Goal: Transaction & Acquisition: Book appointment/travel/reservation

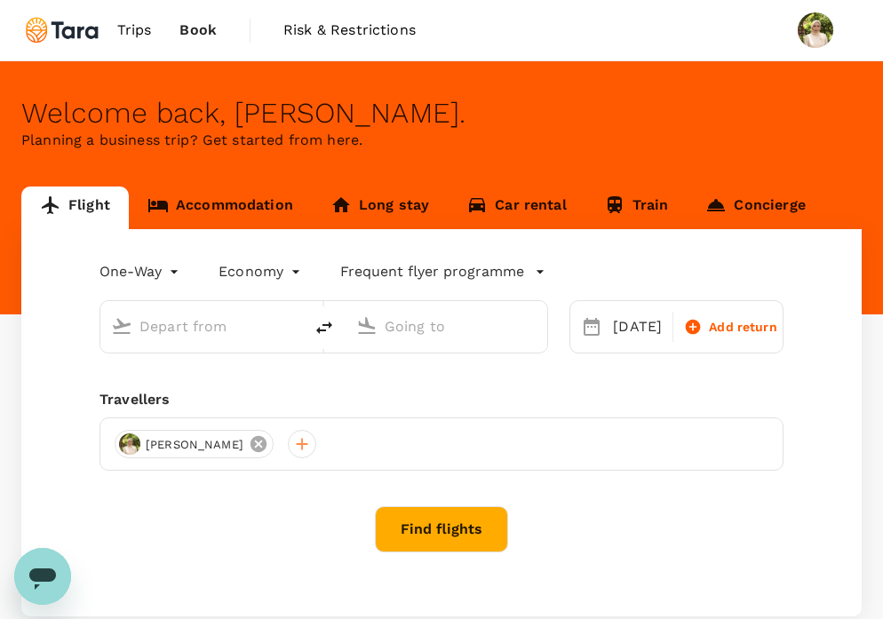
click at [265, 448] on icon at bounding box center [259, 444] width 16 height 16
type input "Singapore Changi (SIN)"
type input "Soekarno-Hatta Intl (CGK)"
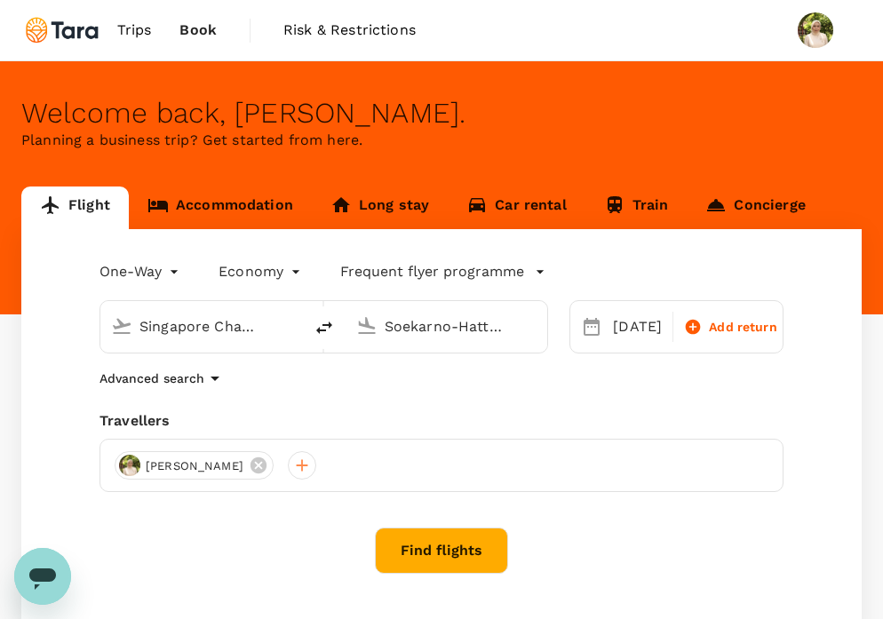
click at [126, 443] on div "[PERSON_NAME]" at bounding box center [442, 465] width 684 height 53
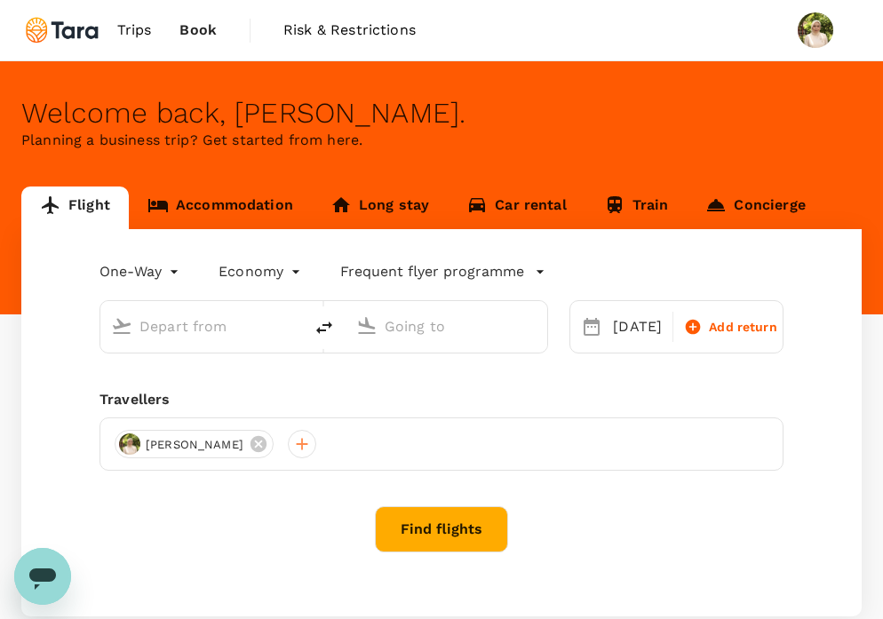
type input "Singapore Changi (SIN)"
type input "Soekarno-Hatta Intl (CGK)"
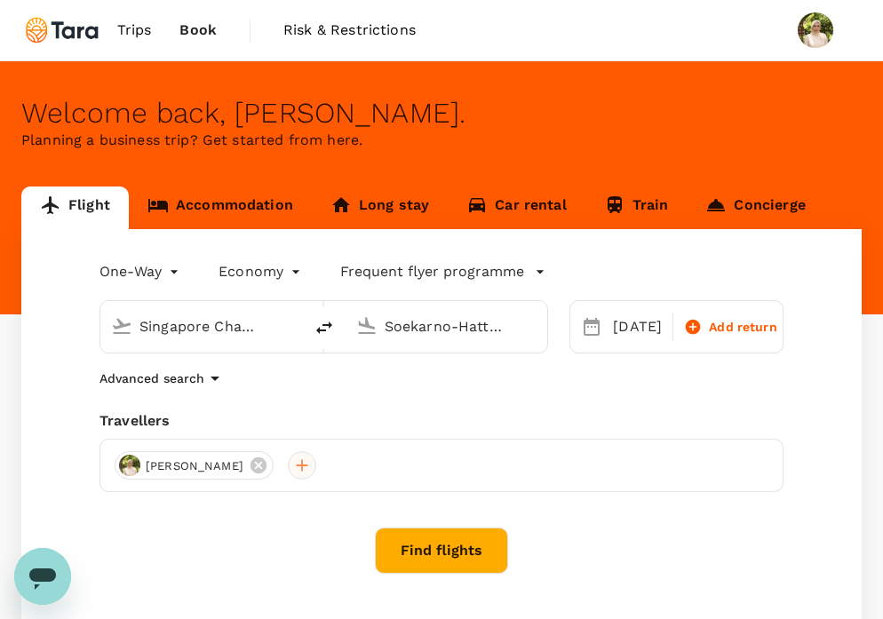
click at [302, 469] on div at bounding box center [302, 465] width 28 height 28
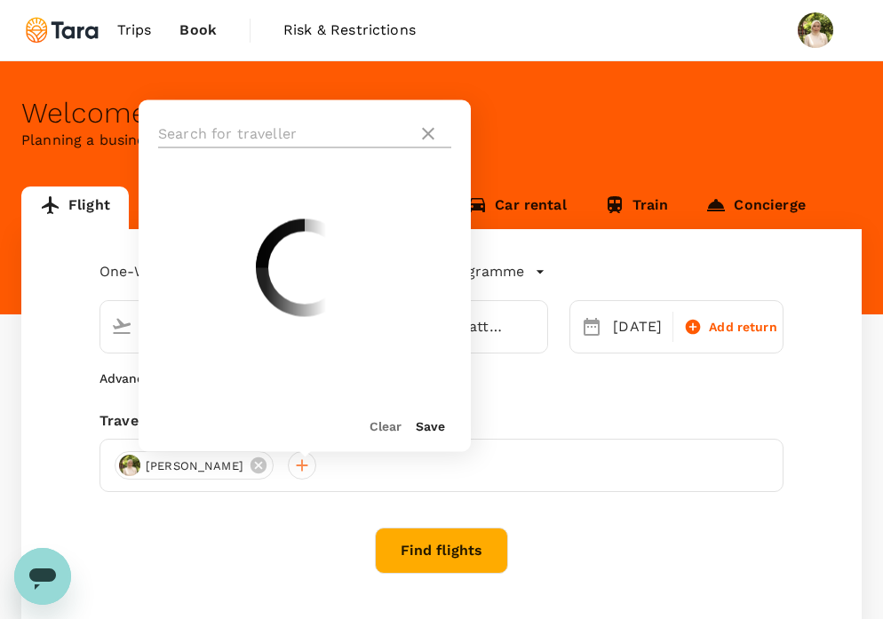
click at [320, 123] on input "text" at bounding box center [284, 134] width 252 height 28
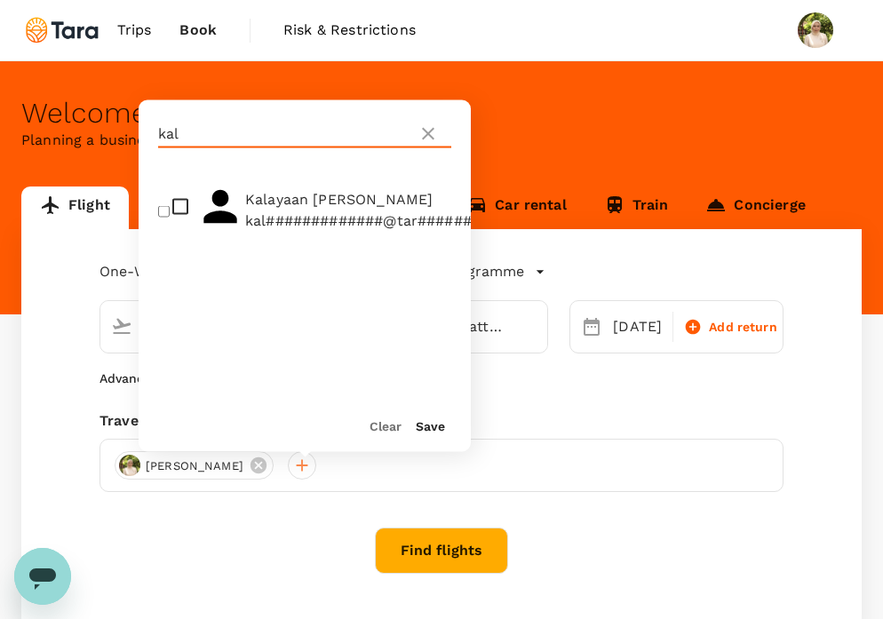
type input "kal"
click at [316, 199] on span "Kalayaan [PERSON_NAME]" at bounding box center [385, 198] width 281 height 21
checkbox input "true"
click at [434, 432] on button "Save" at bounding box center [430, 426] width 29 height 14
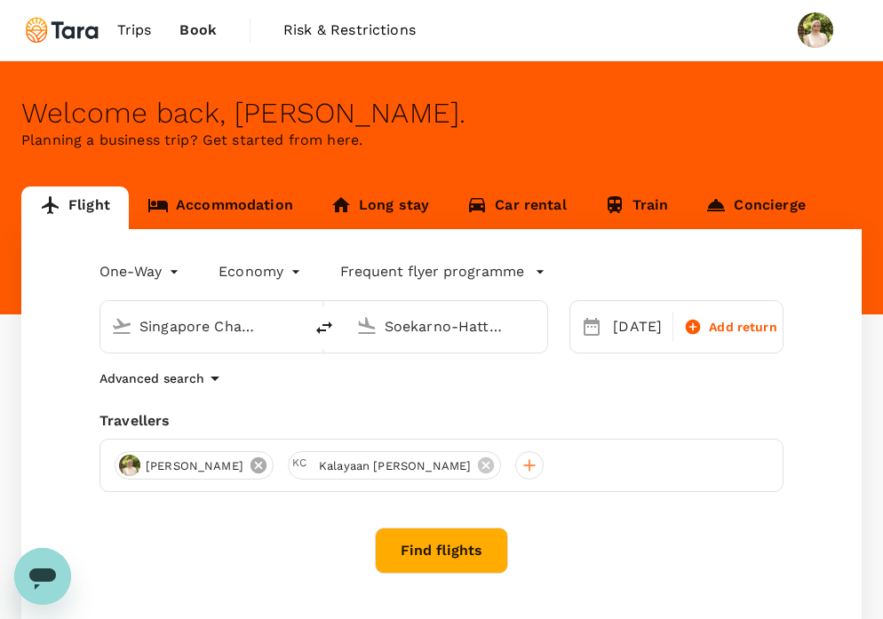
click at [265, 465] on icon at bounding box center [259, 466] width 16 height 16
click at [265, 208] on link "Accommodation" at bounding box center [220, 208] width 183 height 43
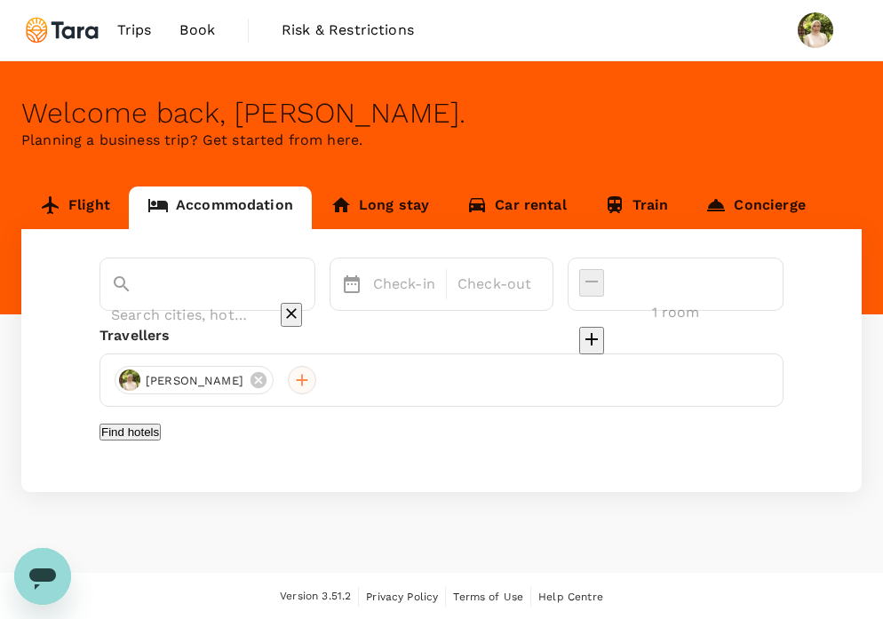
click at [311, 380] on div at bounding box center [302, 380] width 28 height 28
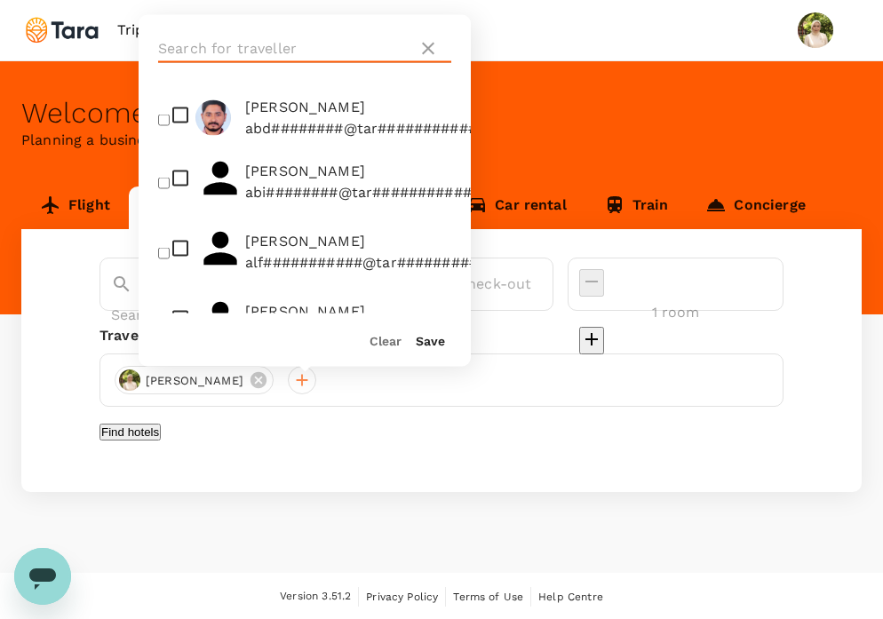
click at [331, 52] on input "text" at bounding box center [284, 49] width 252 height 28
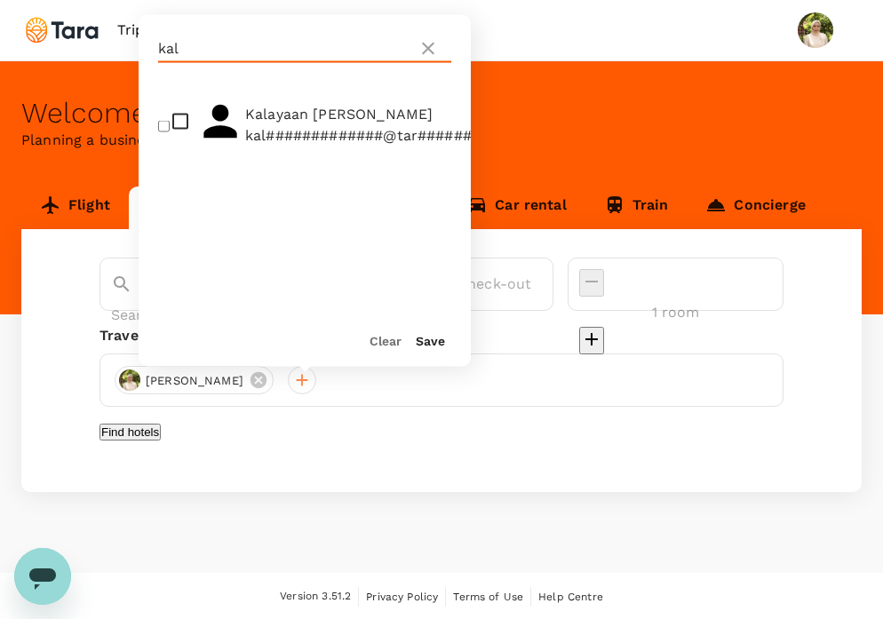
type input "kal"
click at [322, 119] on span "Kalayaan [PERSON_NAME]" at bounding box center [385, 113] width 281 height 21
checkbox input "true"
click at [424, 343] on button "Save" at bounding box center [430, 341] width 29 height 14
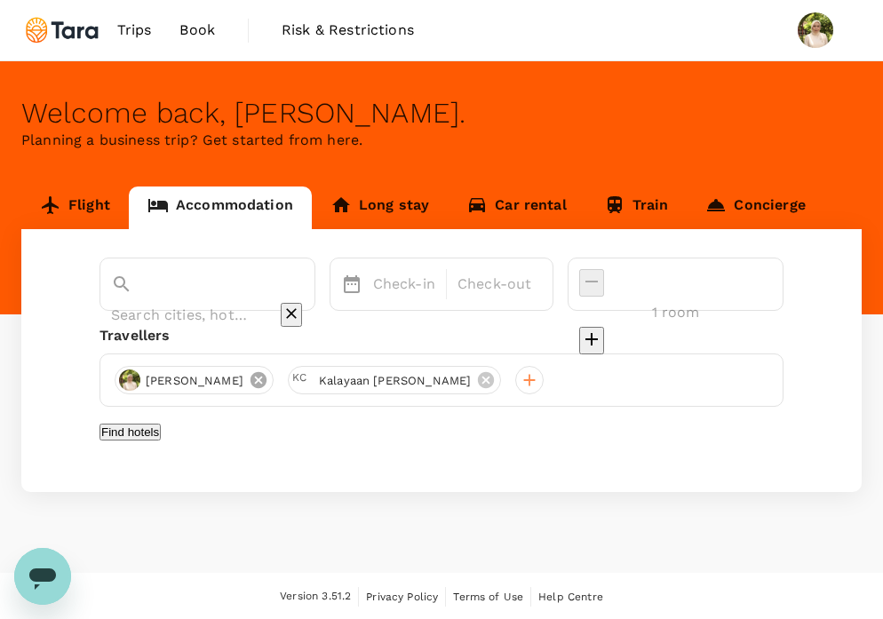
click at [267, 380] on icon at bounding box center [259, 380] width 16 height 16
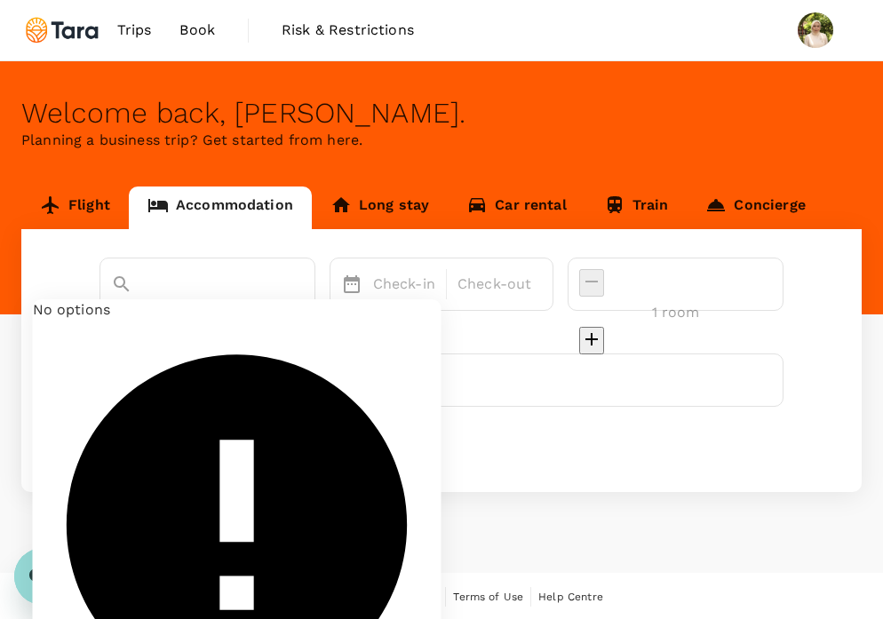
click at [254, 301] on input "text" at bounding box center [182, 315] width 143 height 28
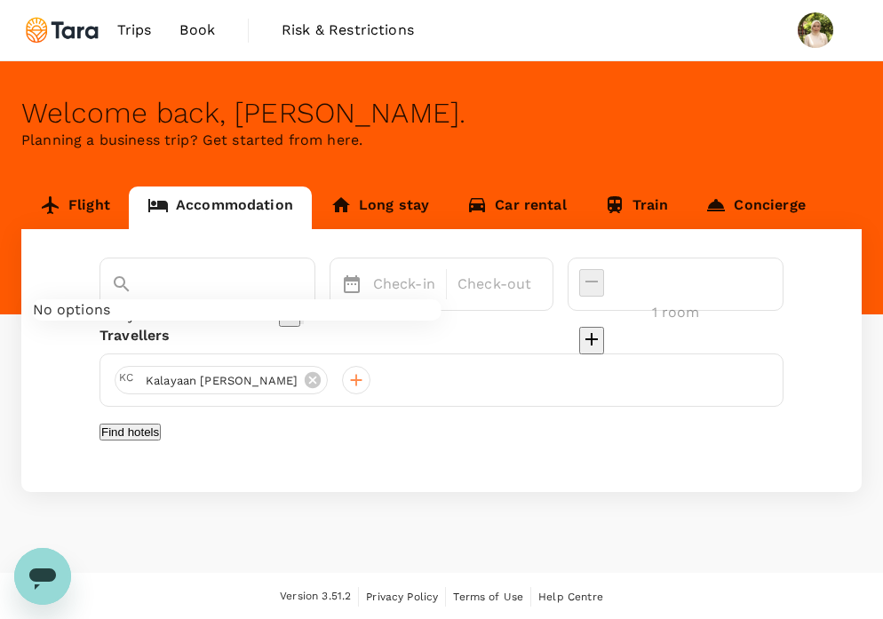
type input "Skyview"
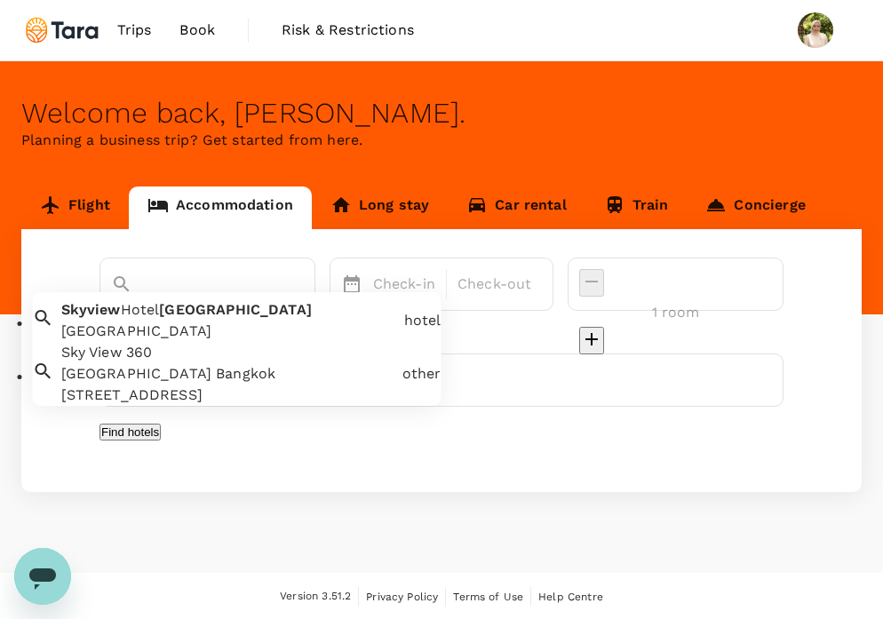
click at [179, 337] on div "[GEOGRAPHIC_DATA]" at bounding box center [229, 331] width 336 height 21
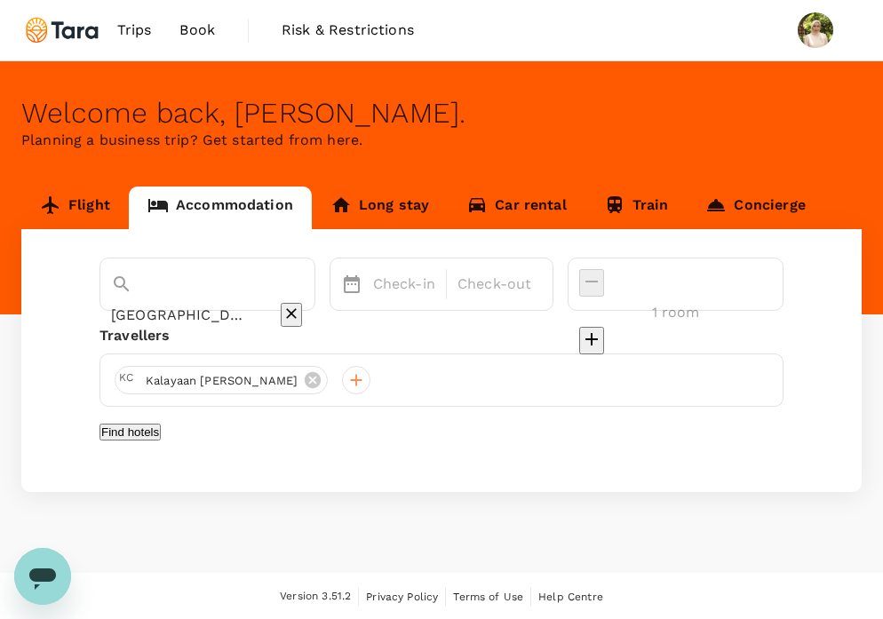
type input "[GEOGRAPHIC_DATA]"
click at [230, 301] on div "[GEOGRAPHIC_DATA]" at bounding box center [207, 315] width 193 height 28
click at [248, 301] on input "[GEOGRAPHIC_DATA]" at bounding box center [182, 315] width 143 height 28
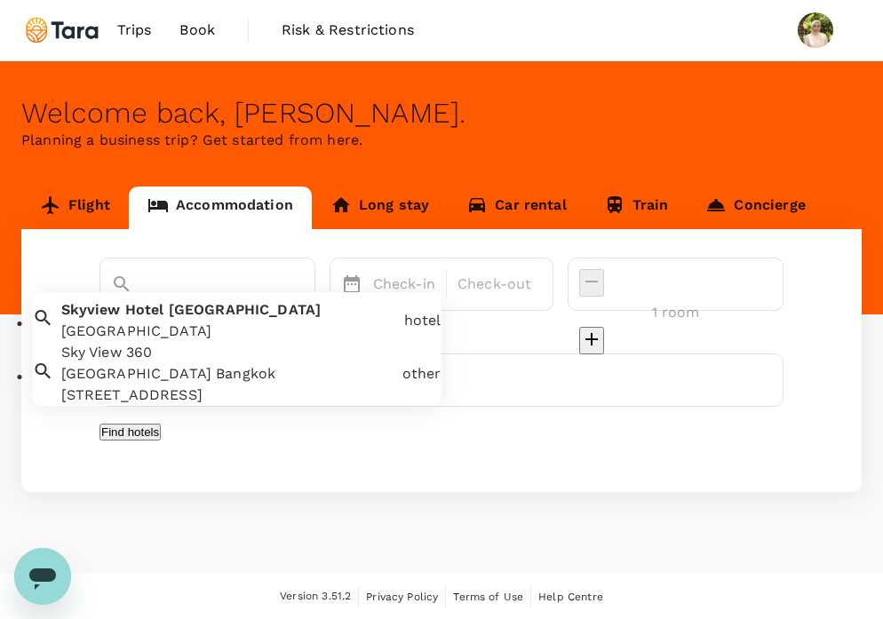
click at [219, 474] on div "[GEOGRAPHIC_DATA] [GEOGRAPHIC_DATA] [GEOGRAPHIC_DATA] [GEOGRAPHIC_DATA] [GEOGRA…" at bounding box center [441, 360] width 840 height 263
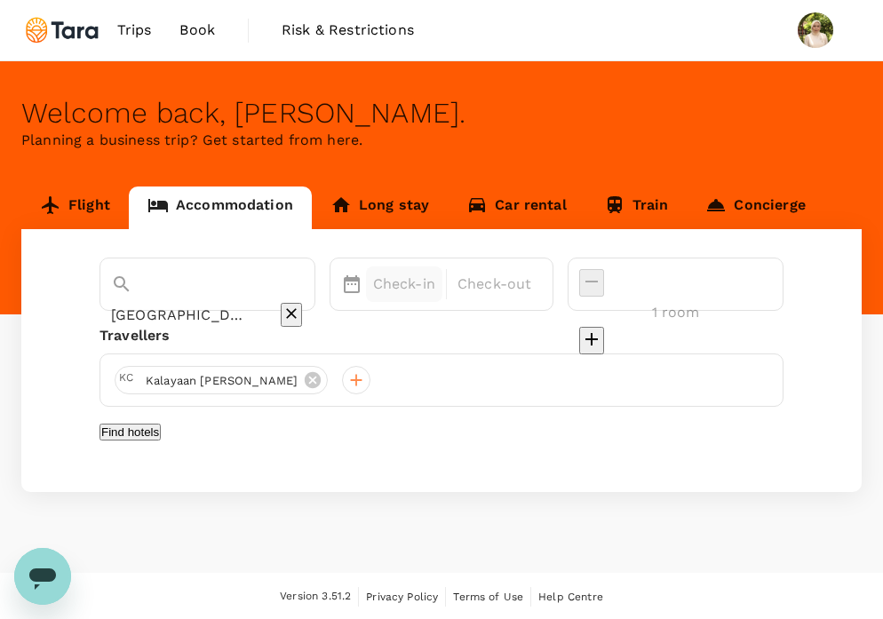
click at [435, 294] on p "Check-in" at bounding box center [404, 284] width 62 height 21
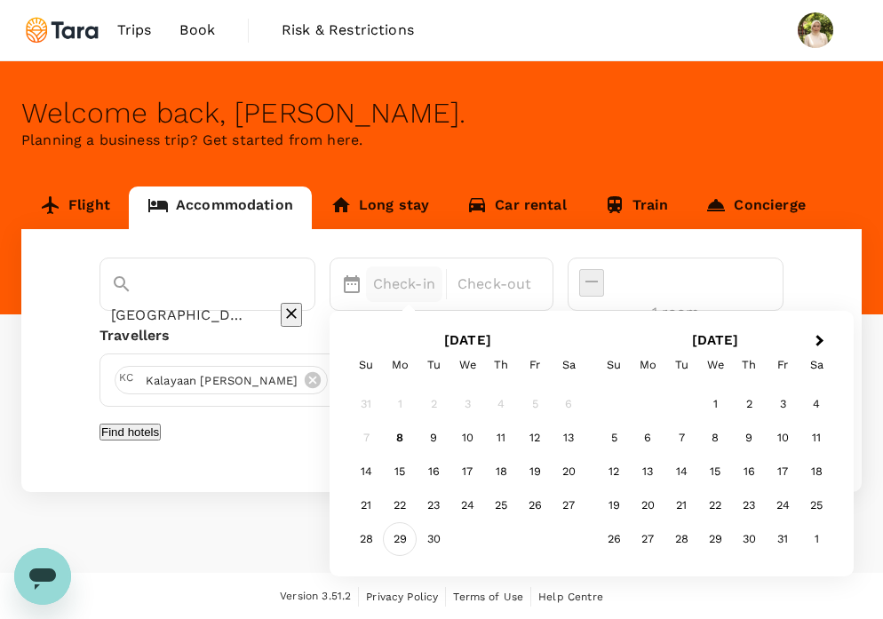
click at [417, 542] on div "29" at bounding box center [400, 540] width 34 height 34
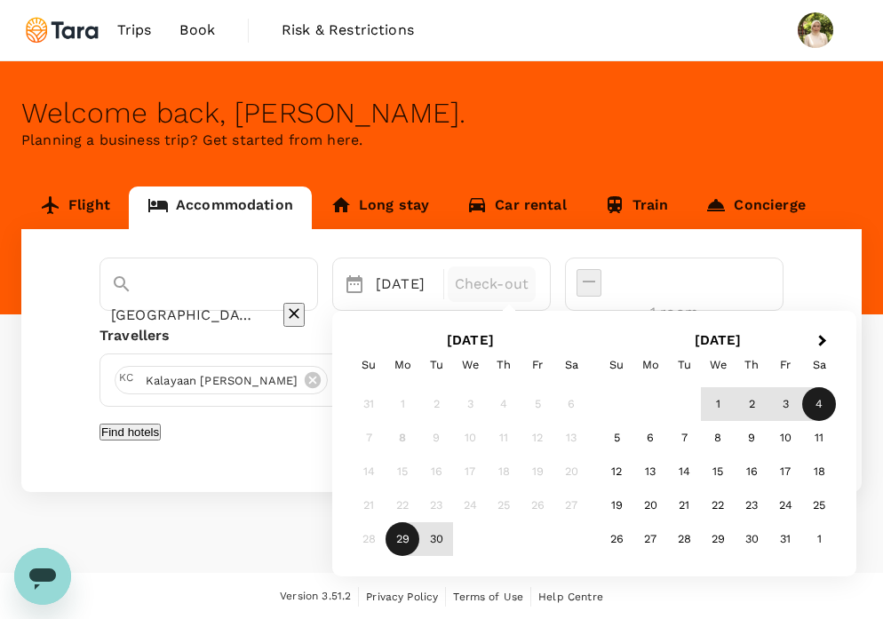
click at [836, 397] on div "4" at bounding box center [819, 405] width 34 height 34
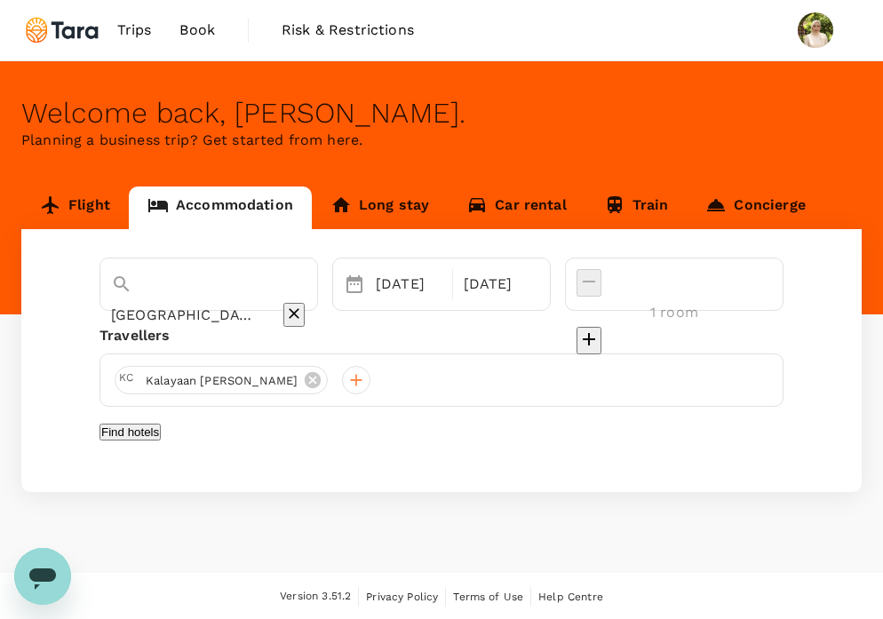
click at [737, 327] on div at bounding box center [674, 341] width 195 height 29
click at [600, 329] on icon "decrease" at bounding box center [588, 339] width 21 height 21
click at [600, 288] on icon "decrease" at bounding box center [588, 281] width 21 height 21
type input "1 room"
click at [161, 441] on button "Find hotels" at bounding box center [130, 432] width 61 height 17
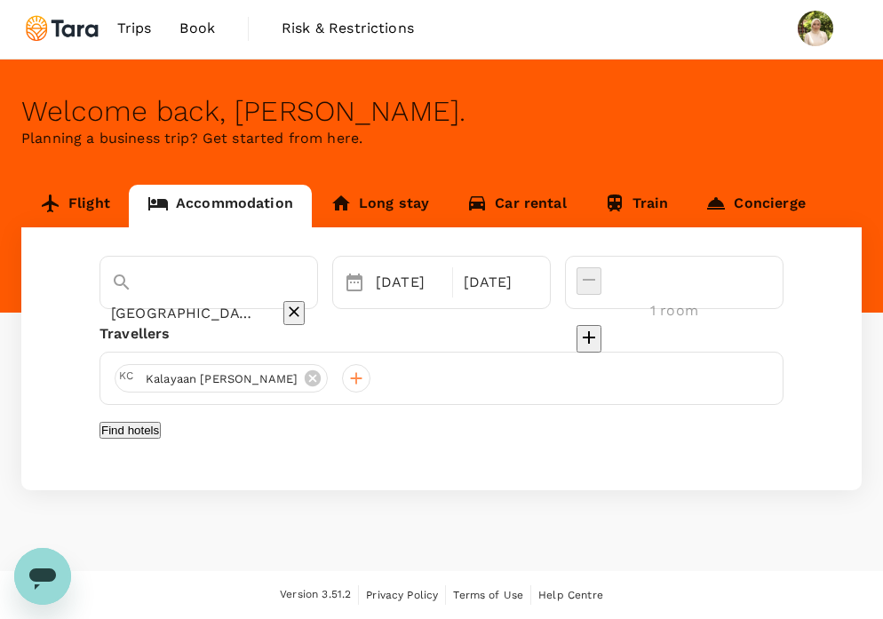
scroll to position [0, 0]
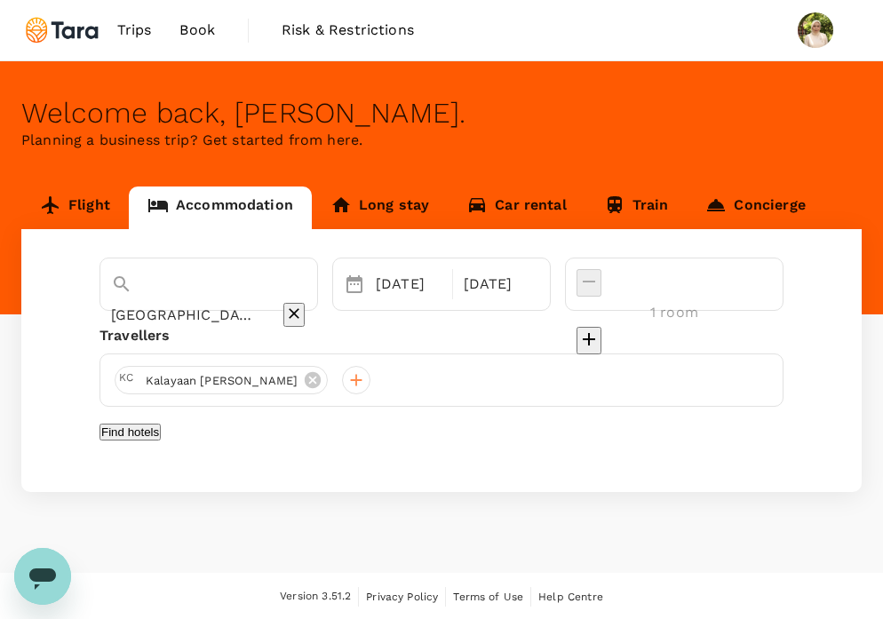
click at [195, 19] on link "Book" at bounding box center [197, 30] width 64 height 60
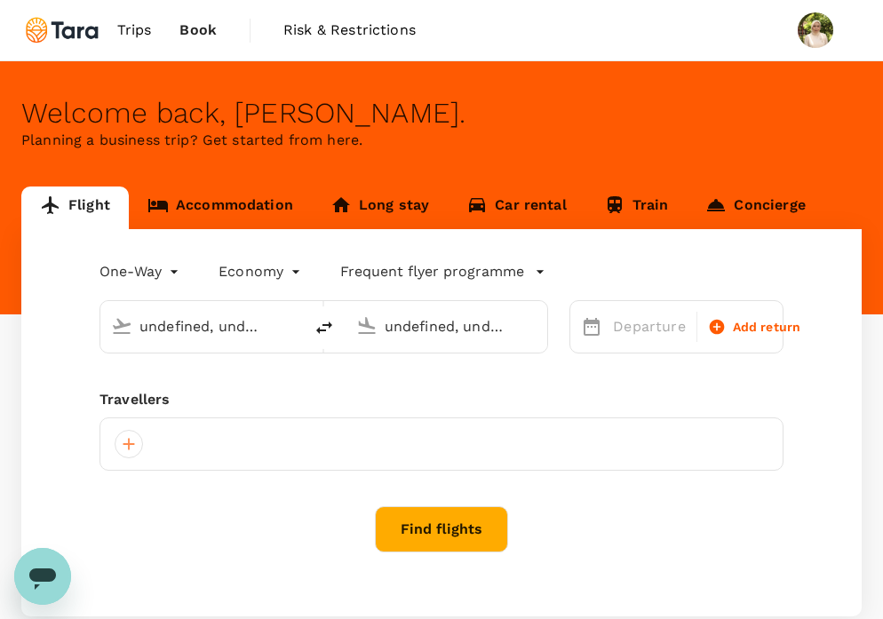
type input "Singapore Changi (SIN)"
type input "Soekarno-Hatta Intl (CGK)"
type input "Singapore Changi (SIN)"
type input "Soekarno-Hatta Intl (CGK)"
type input "Singapore Changi (SIN)"
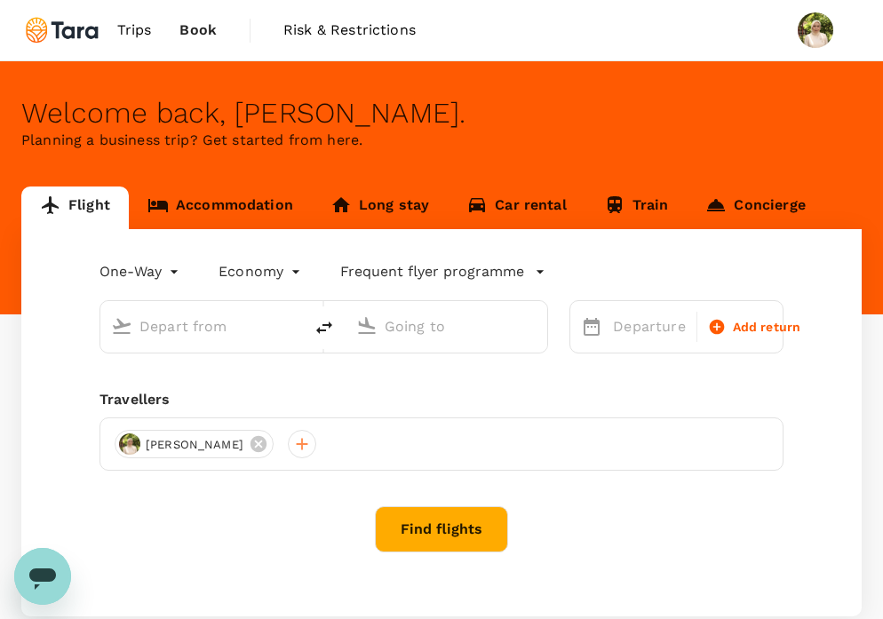
type input "Soekarno-Hatta Intl (CGK)"
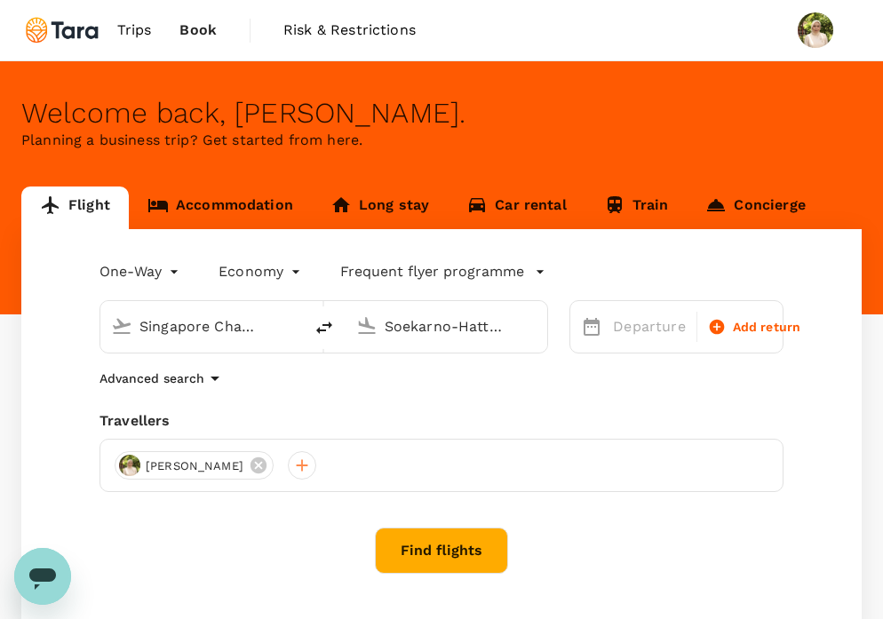
click at [203, 199] on link "Accommodation" at bounding box center [220, 208] width 183 height 43
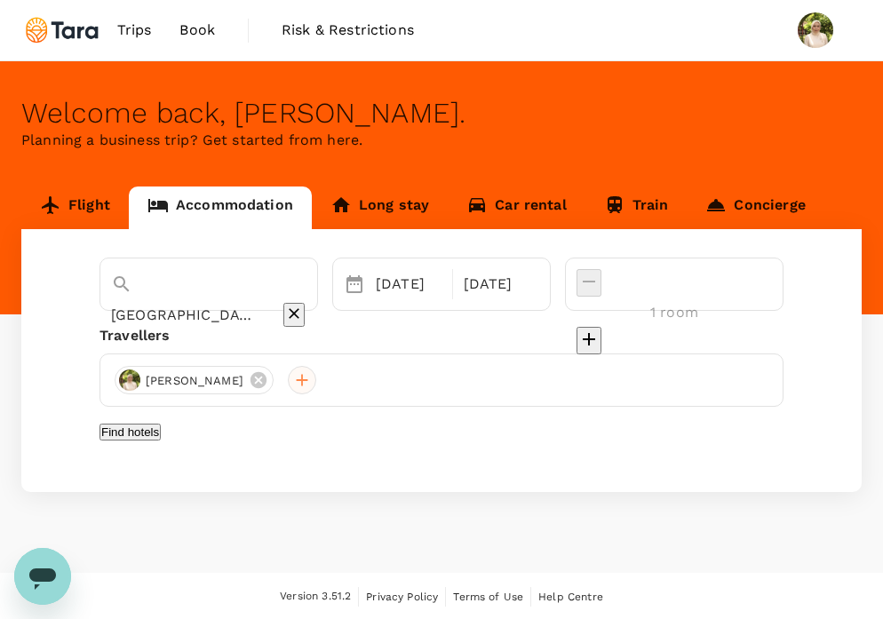
click at [304, 383] on div at bounding box center [302, 380] width 28 height 28
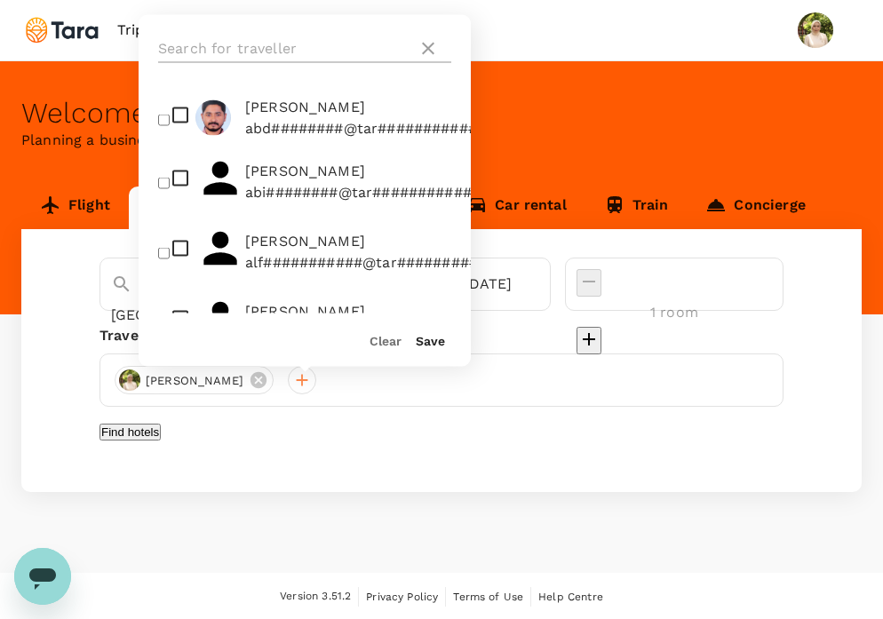
click at [301, 47] on input "text" at bounding box center [284, 49] width 252 height 28
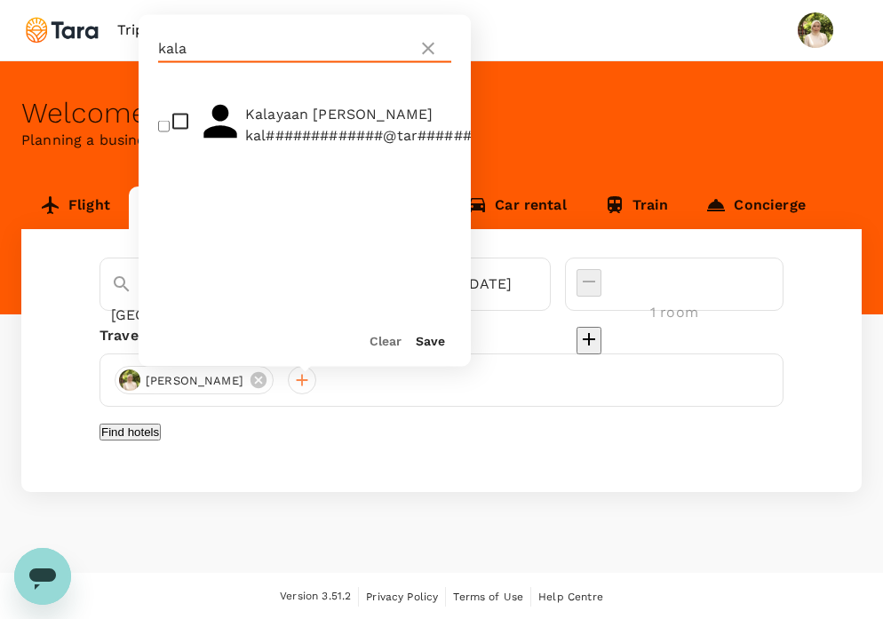
type input "kala"
click at [211, 126] on icon at bounding box center [219, 121] width 33 height 33
checkbox input "true"
click at [439, 339] on button "Save" at bounding box center [430, 341] width 29 height 14
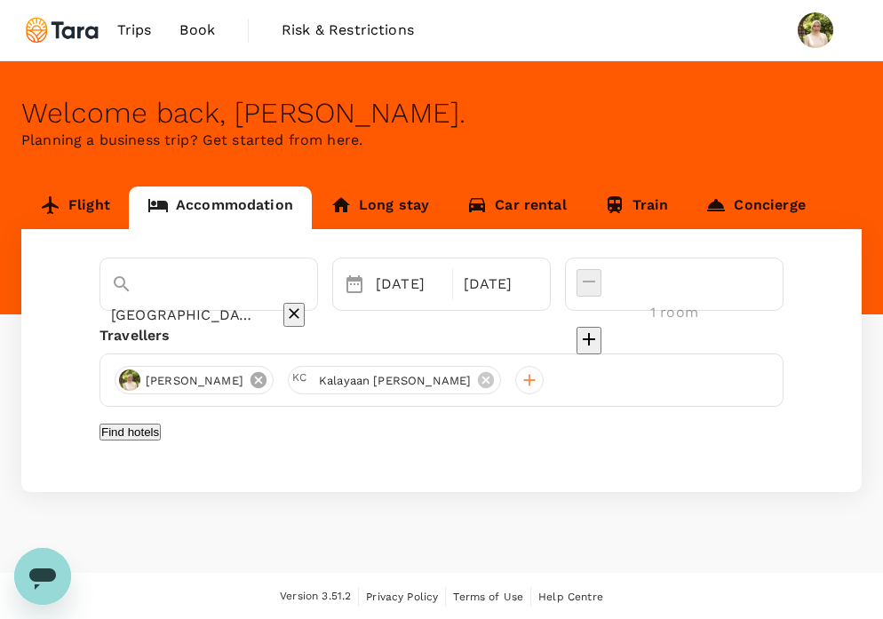
click at [258, 376] on icon at bounding box center [259, 380] width 16 height 16
click at [161, 426] on button "Find hotels" at bounding box center [130, 432] width 61 height 17
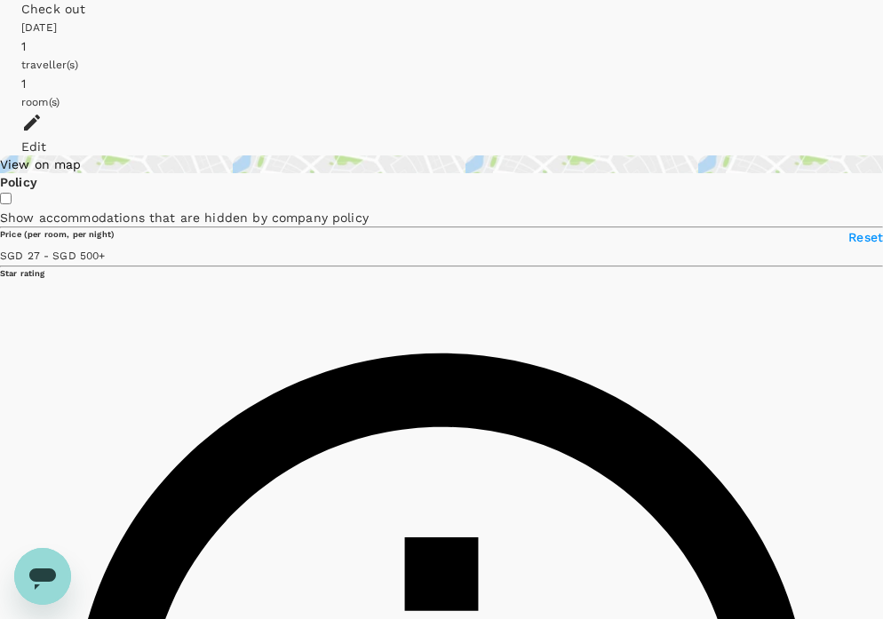
scroll to position [102, 0]
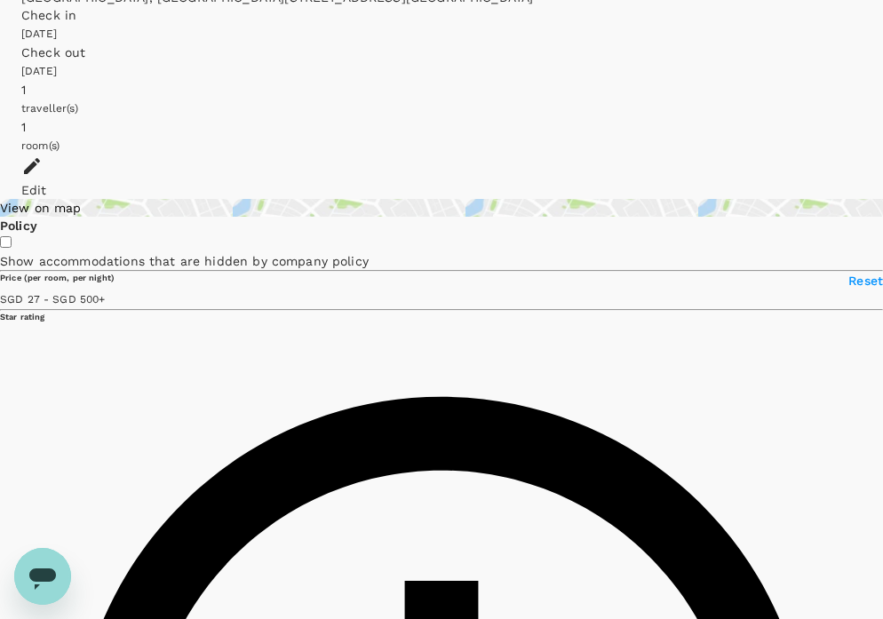
type input "499.97"
type input "[EMAIL_ADDRESS][DOMAIN_NAME]"
type input "62"
type input "81382265558"
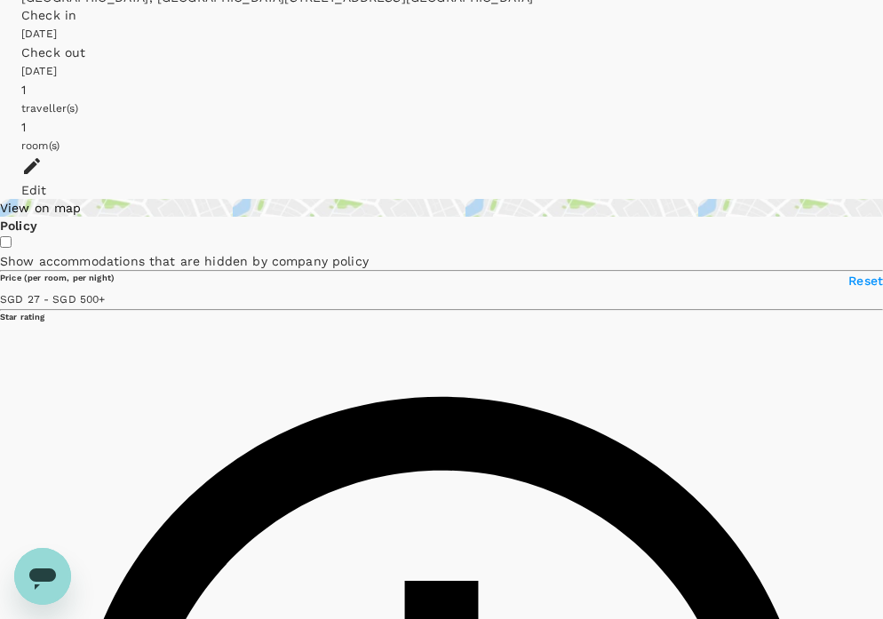
scroll to position [157, 0]
type input "499.97"
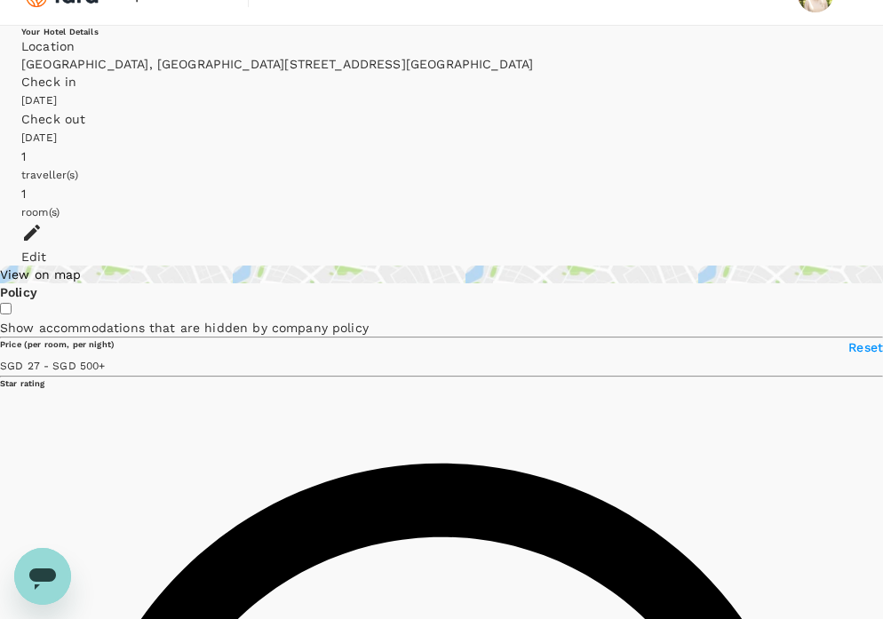
scroll to position [36, 0]
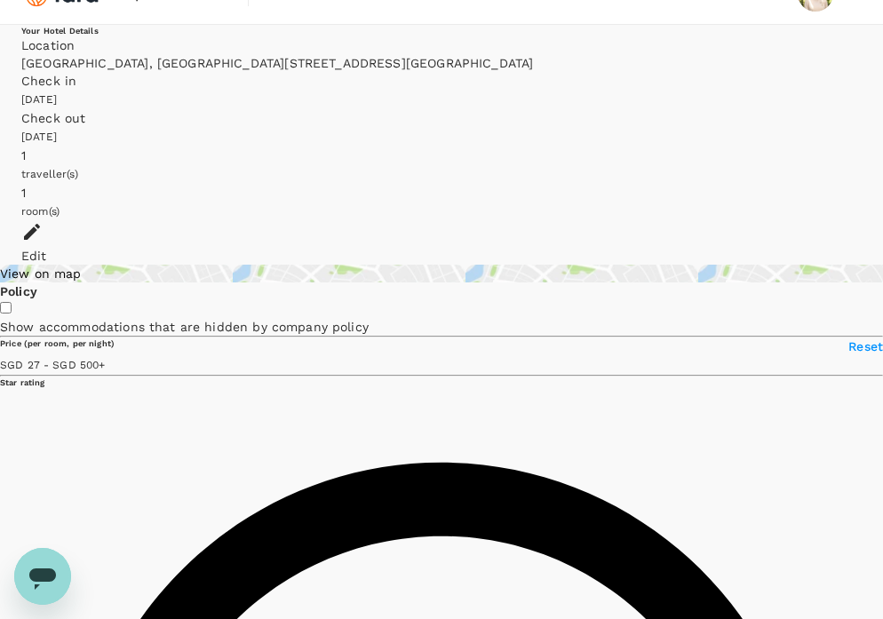
click at [234, 70] on div "[GEOGRAPHIC_DATA], [GEOGRAPHIC_DATA][STREET_ADDRESS][GEOGRAPHIC_DATA]" at bounding box center [441, 63] width 840 height 18
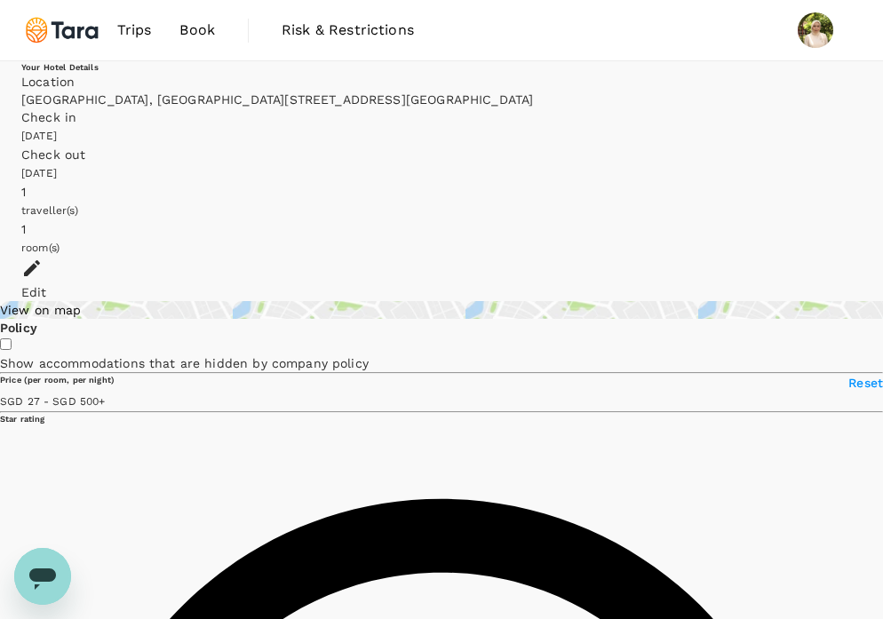
click at [219, 87] on div "Location [GEOGRAPHIC_DATA], [GEOGRAPHIC_DATA][STREET_ADDRESS][GEOGRAPHIC_DATA]" at bounding box center [441, 91] width 840 height 36
click at [99, 73] on h6 "Your Hotel Details" at bounding box center [441, 67] width 840 height 12
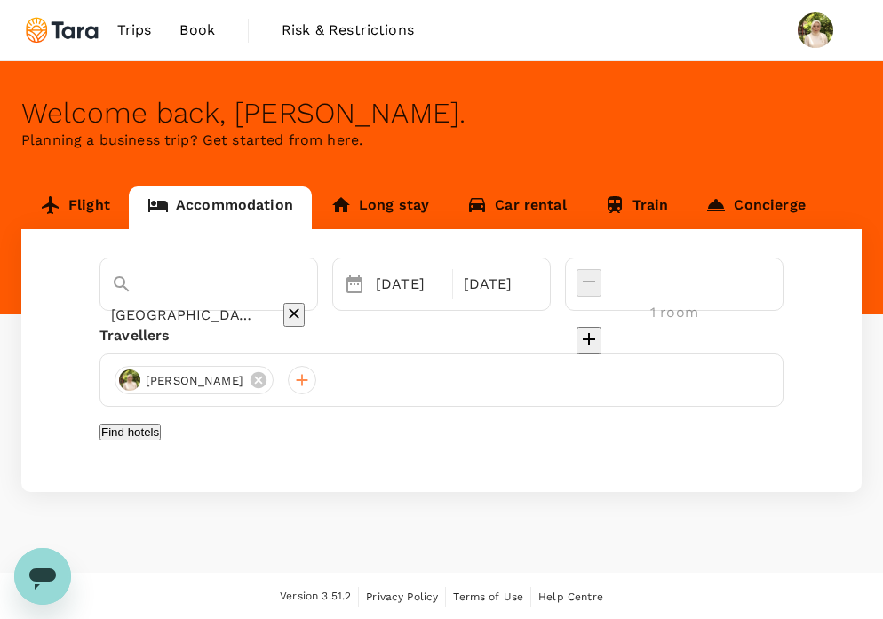
click at [257, 301] on input "[GEOGRAPHIC_DATA]" at bounding box center [184, 315] width 146 height 28
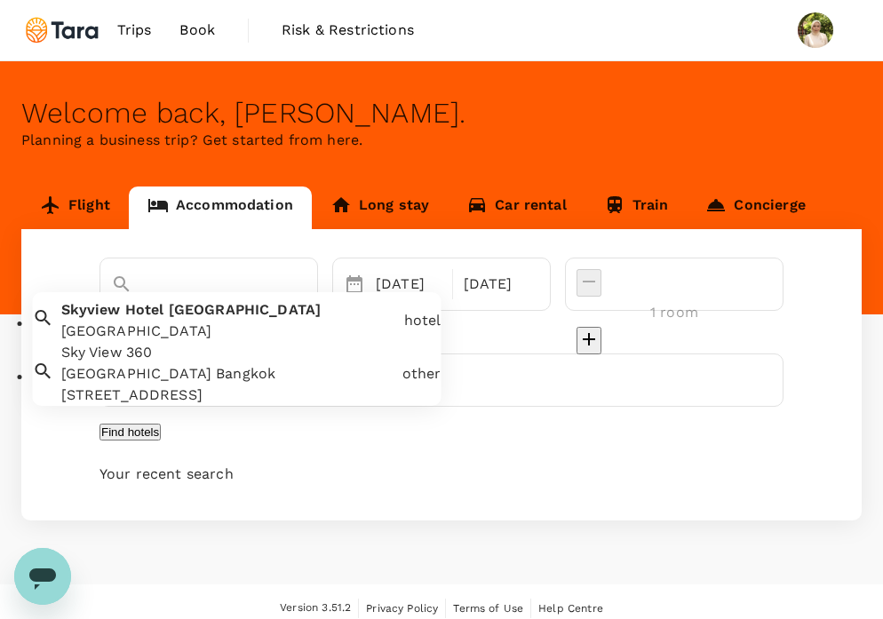
click at [298, 309] on icon "Clear" at bounding box center [292, 314] width 11 height 11
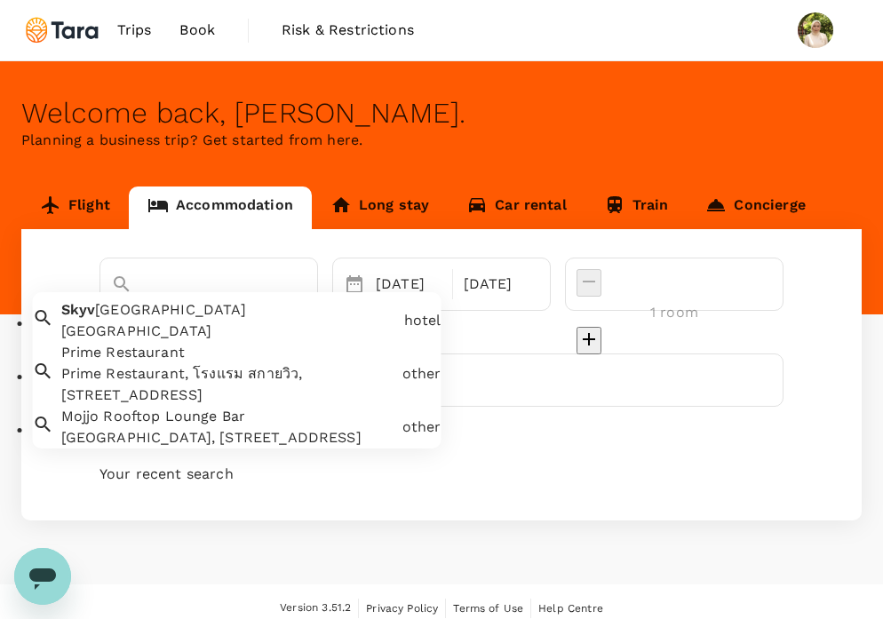
type input "S"
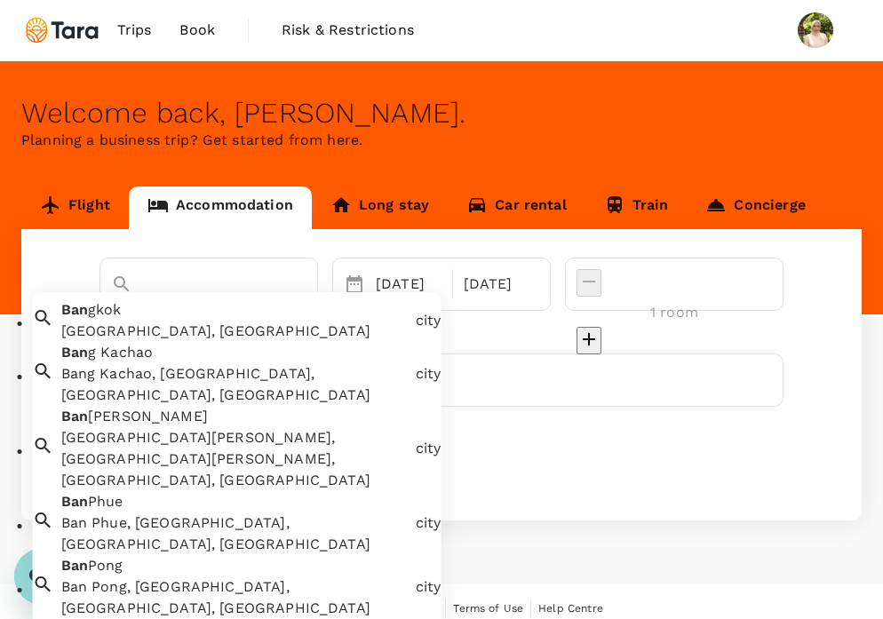
click at [331, 342] on div "[GEOGRAPHIC_DATA], [GEOGRAPHIC_DATA]" at bounding box center [234, 331] width 347 height 21
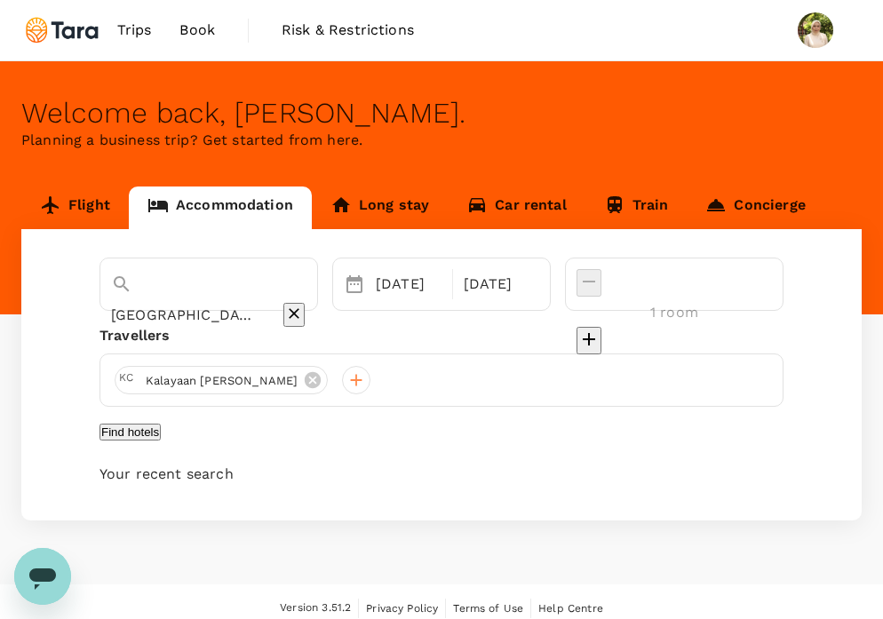
type input "[GEOGRAPHIC_DATA]"
click at [161, 433] on button "Find hotels" at bounding box center [130, 432] width 61 height 17
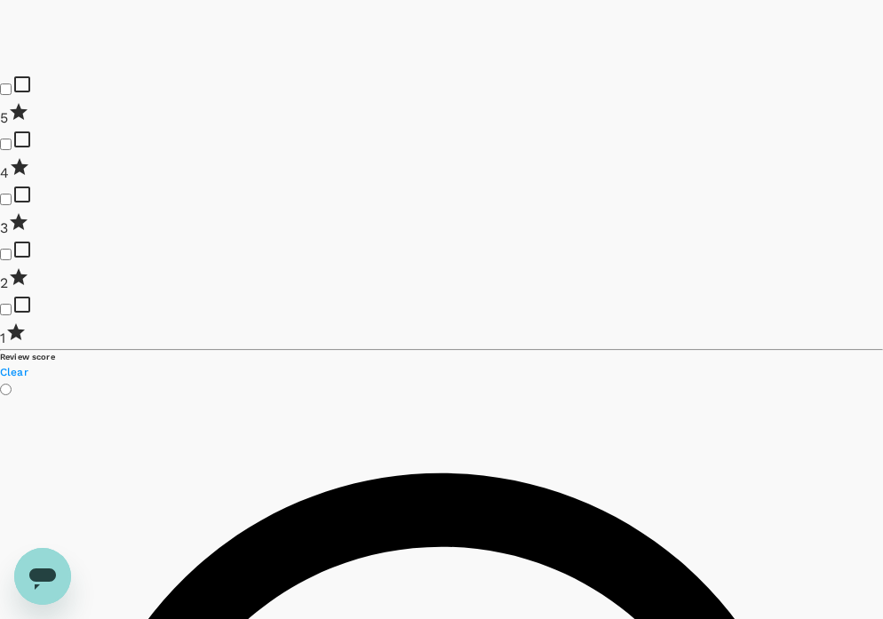
type input "499.39"
type input "10.39"
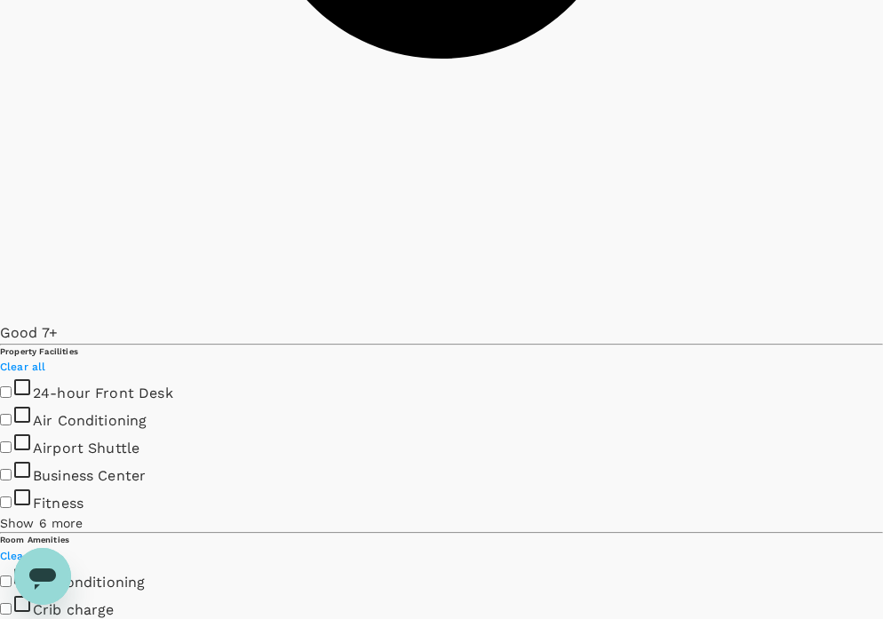
scroll to position [6015, 0]
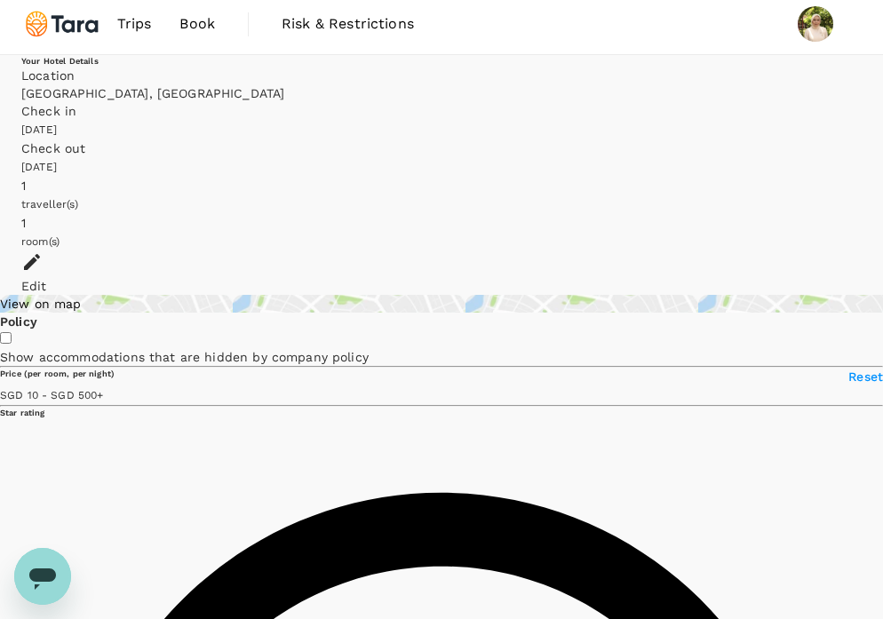
scroll to position [0, 0]
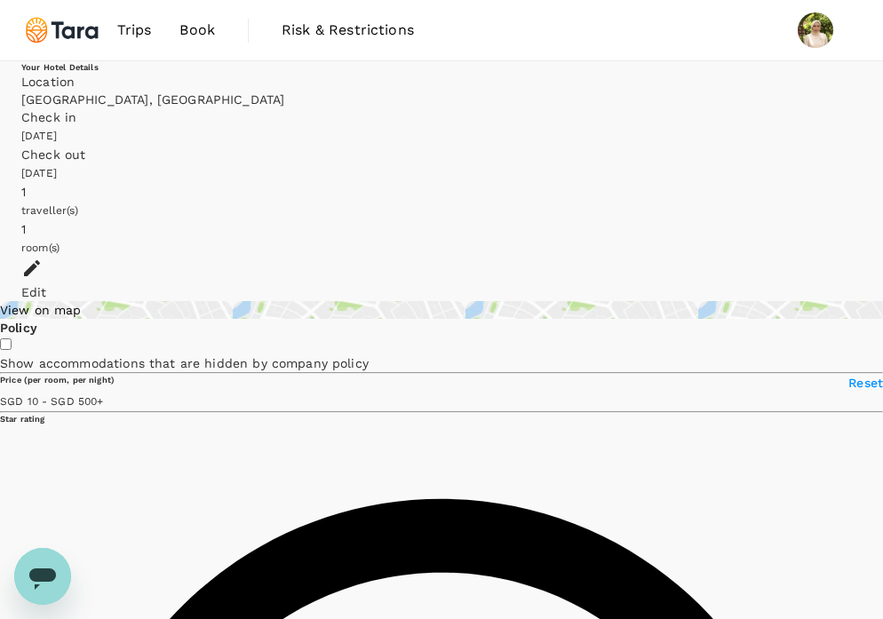
type input "499.39"
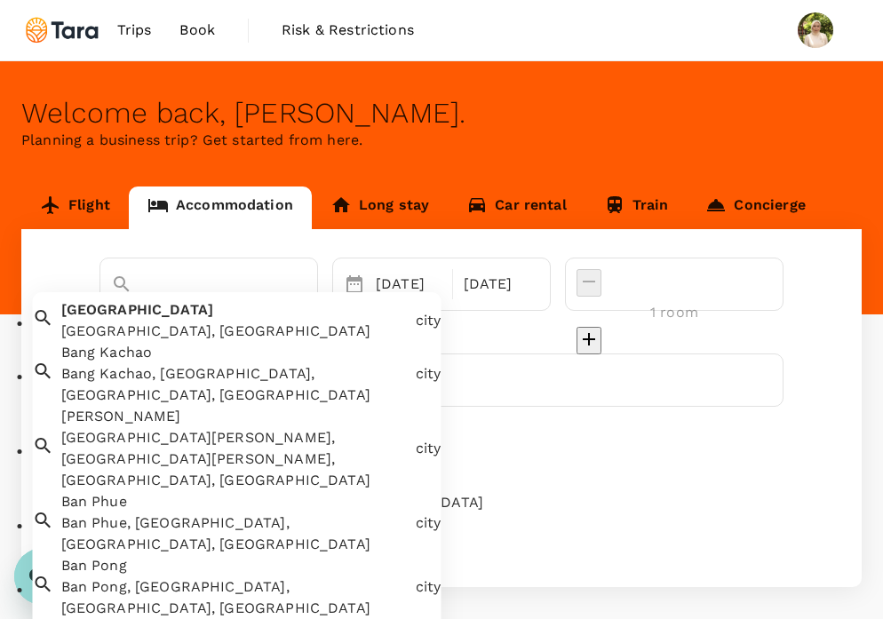
drag, startPoint x: 218, startPoint y: 288, endPoint x: 100, endPoint y: 275, distance: 118.9
click at [111, 280] on div "[GEOGRAPHIC_DATA]" at bounding box center [208, 299] width 195 height 60
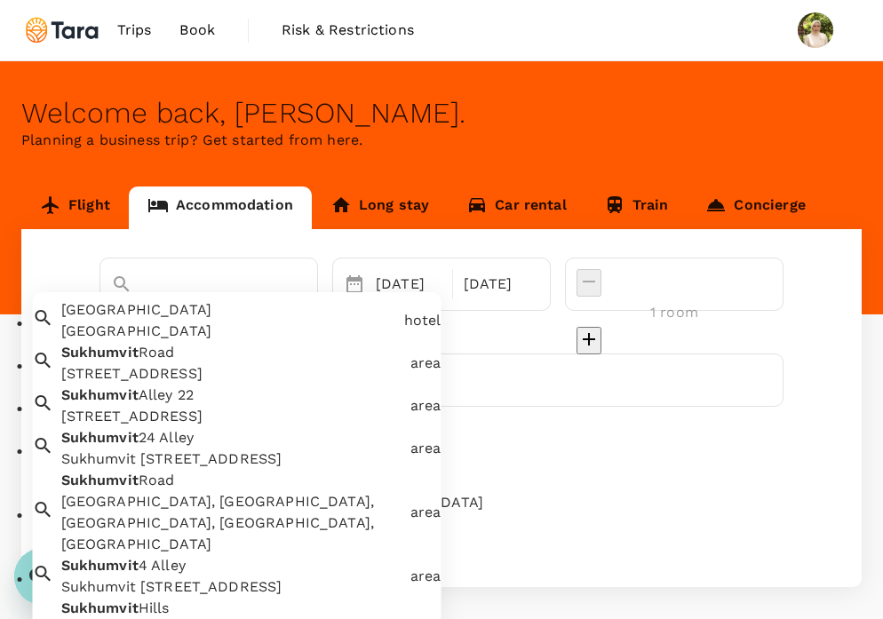
scroll to position [0, 10]
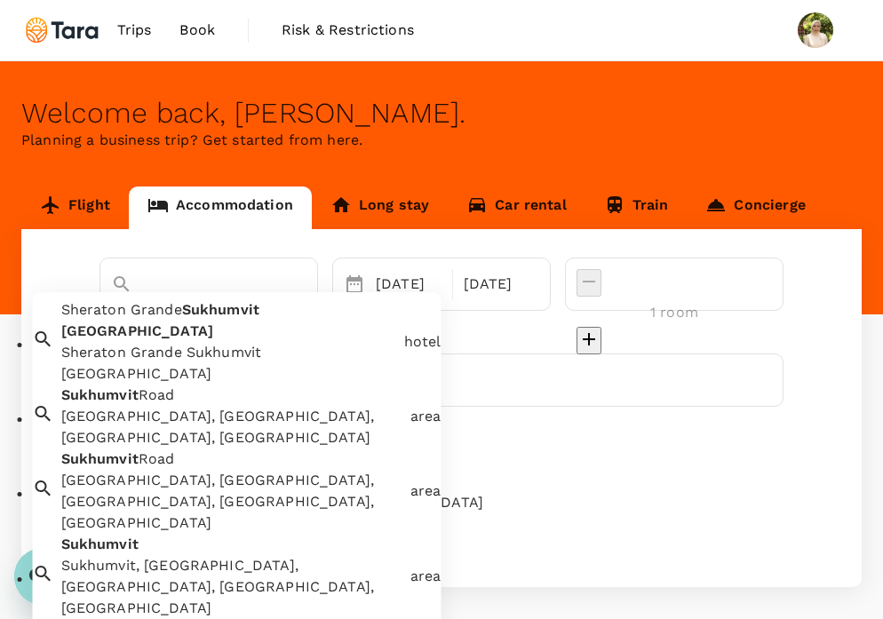
click at [107, 383] on div "[GEOGRAPHIC_DATA], [GEOGRAPHIC_DATA], [GEOGRAPHIC_DATA], [GEOGRAPHIC_DATA]" at bounding box center [228, 413] width 349 height 71
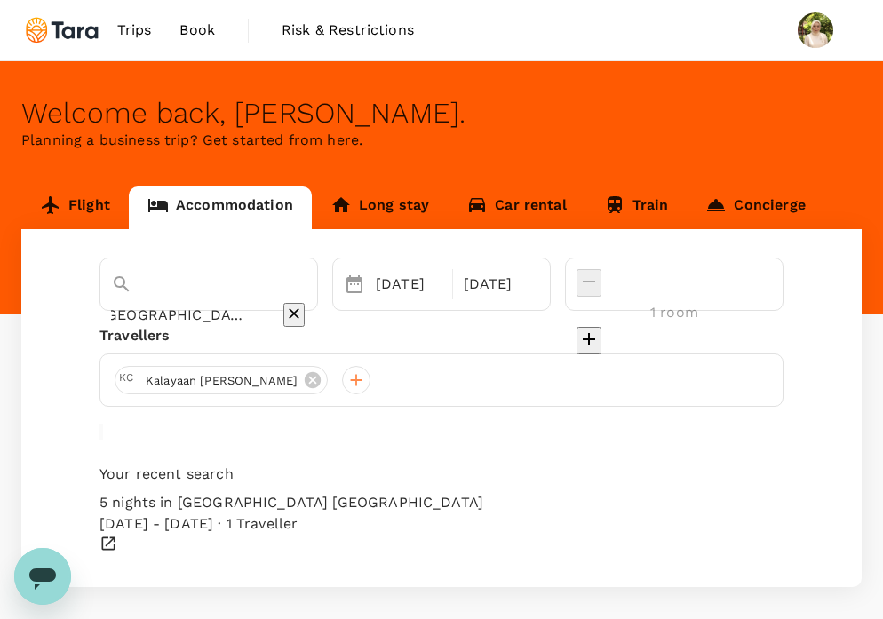
scroll to position [0, 0]
type input "[GEOGRAPHIC_DATA]"
click at [161, 441] on button "Find hotels" at bounding box center [130, 432] width 61 height 17
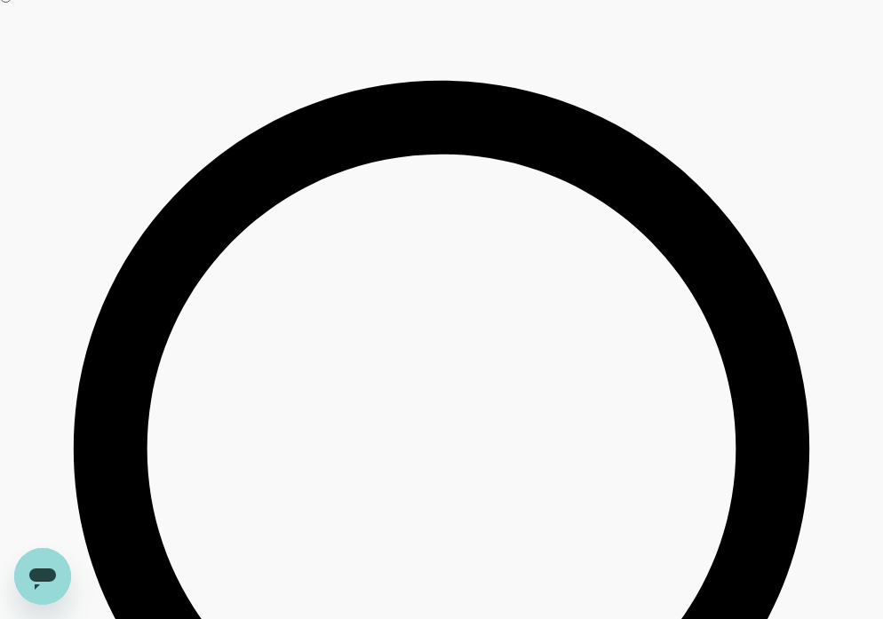
scroll to position [1742, 0]
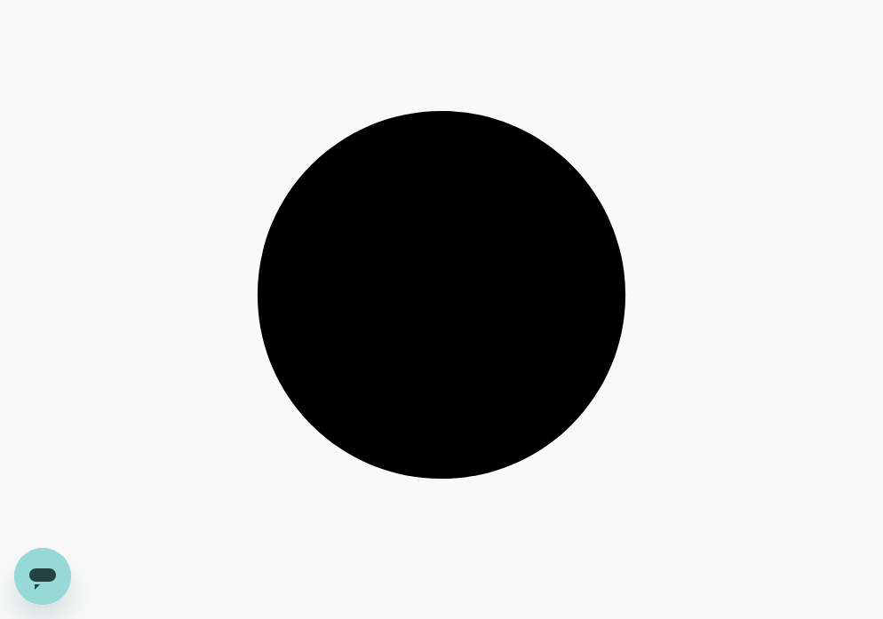
type input "499.73"
type input "18.73"
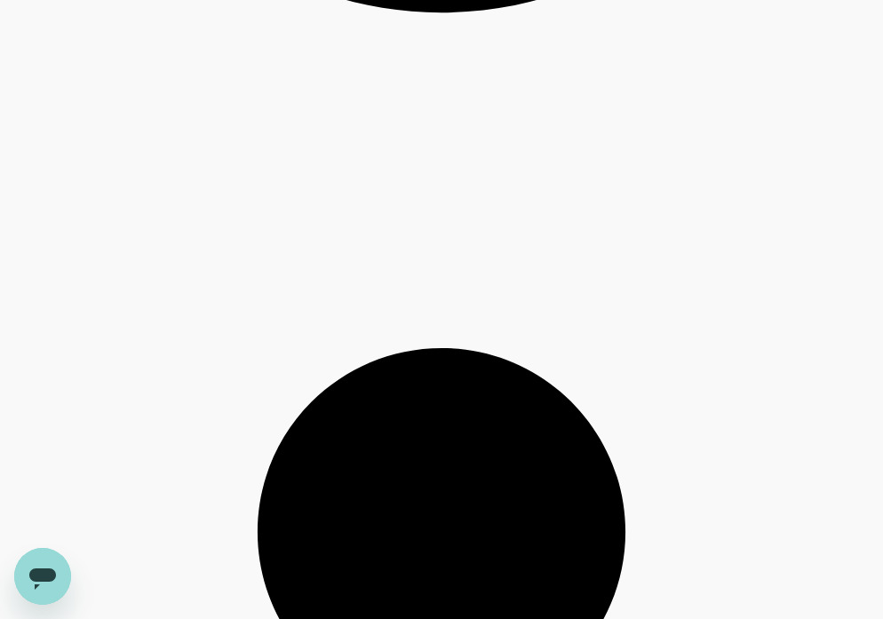
scroll to position [6483, 0]
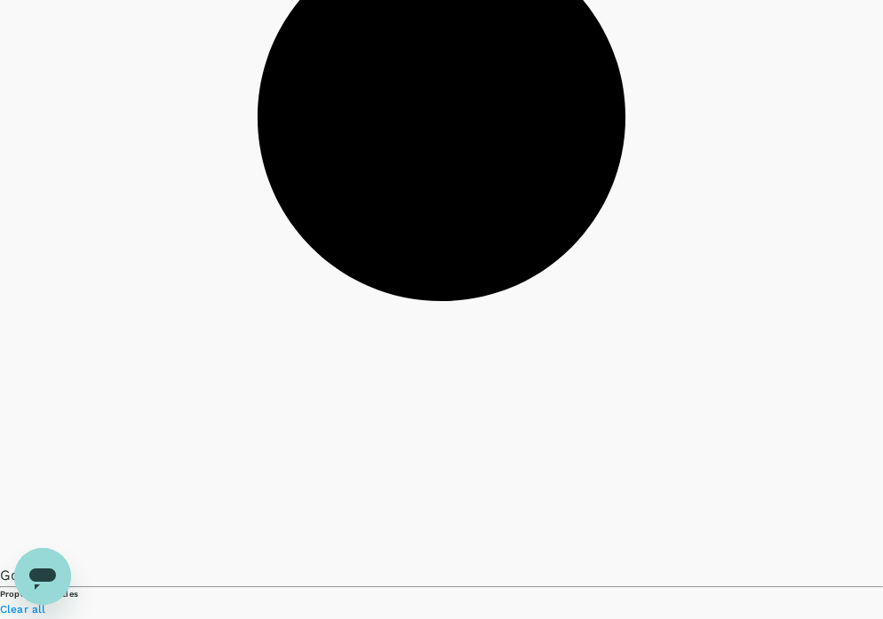
type input "499.81"
type input "10.81"
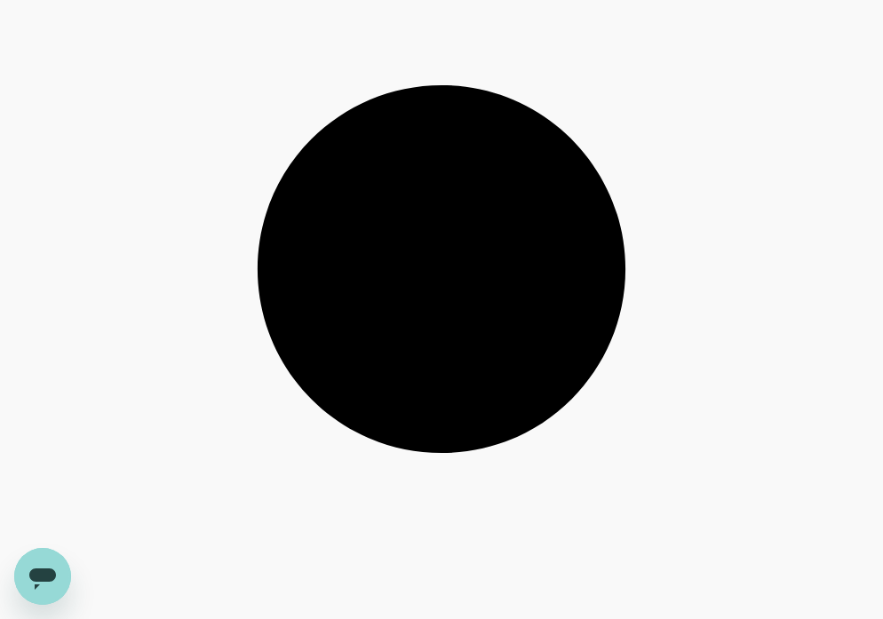
scroll to position [6359, 0]
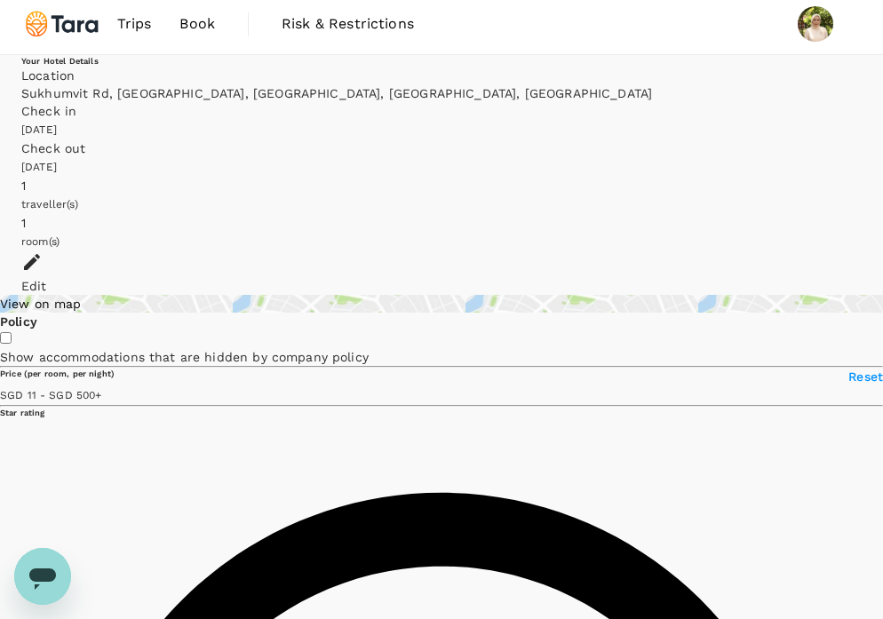
scroll to position [0, 0]
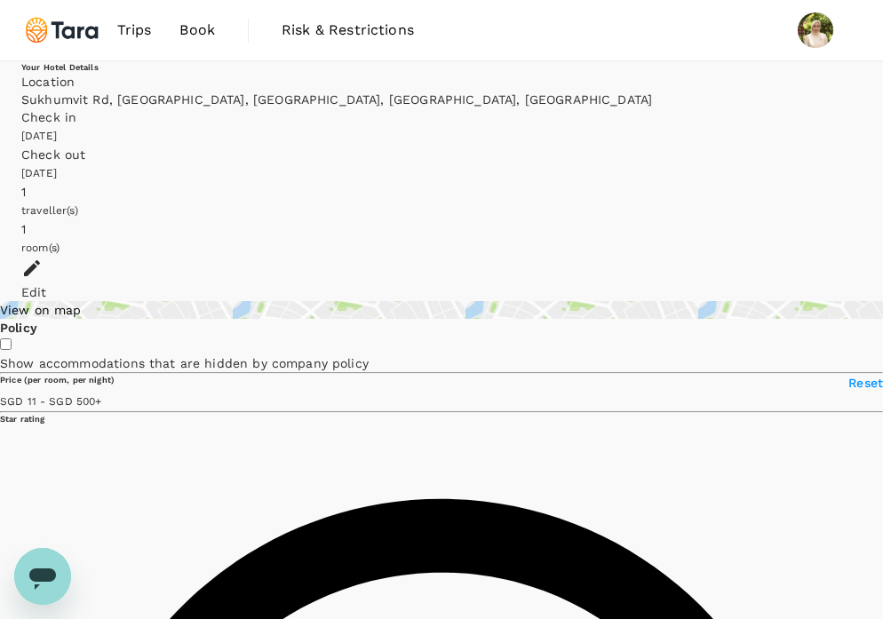
type input "499.81"
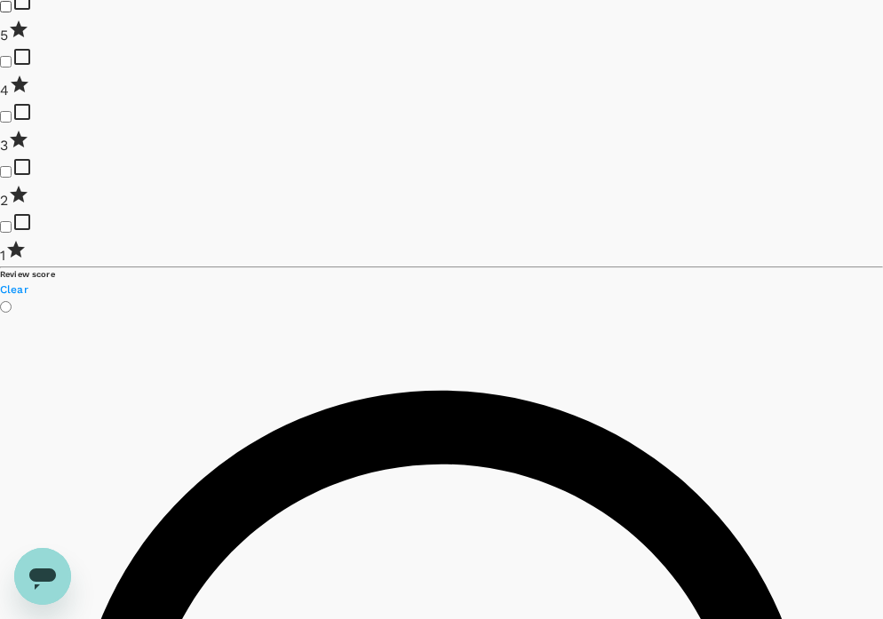
scroll to position [1339, 0]
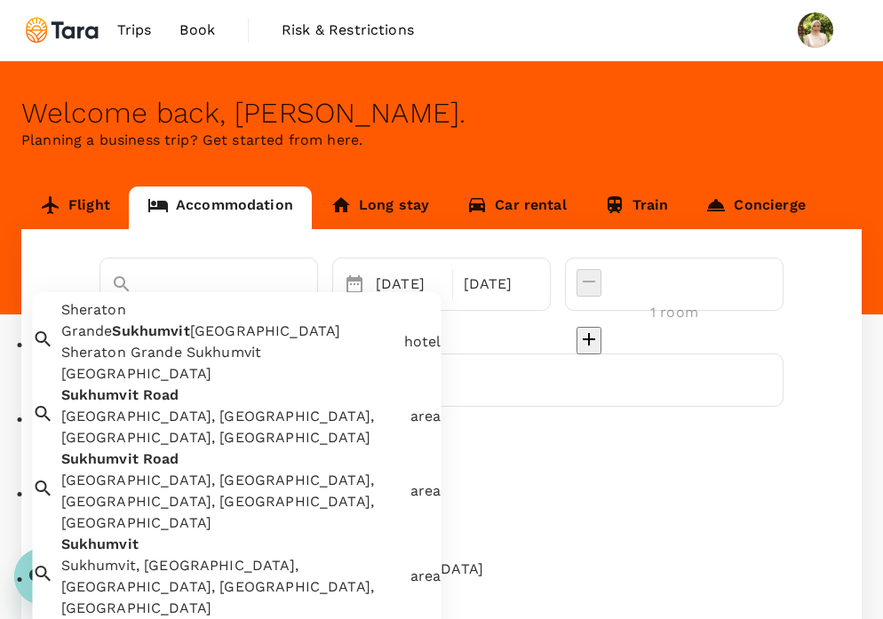
click at [147, 301] on input "[GEOGRAPHIC_DATA]" at bounding box center [184, 315] width 146 height 28
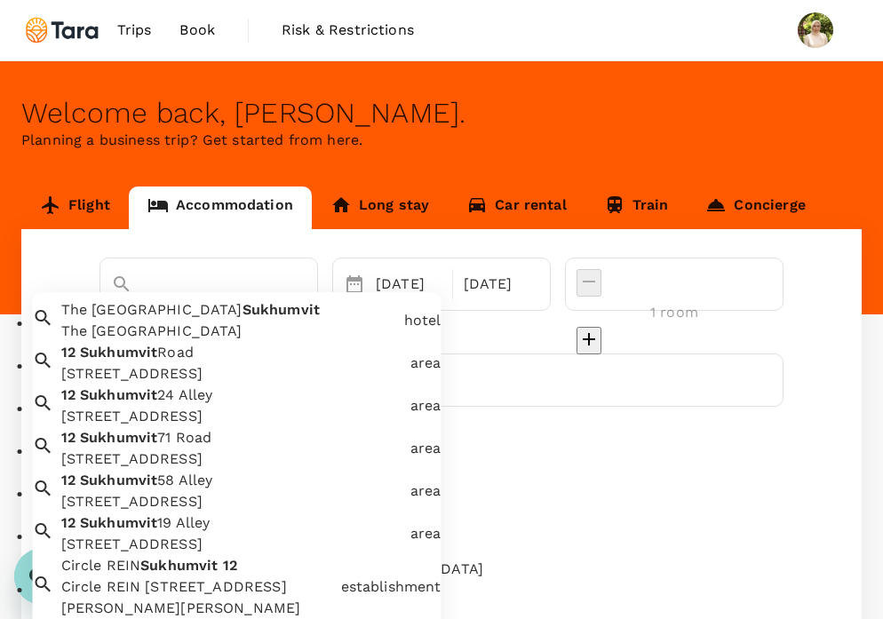
type input "The [GEOGRAPHIC_DATA]"
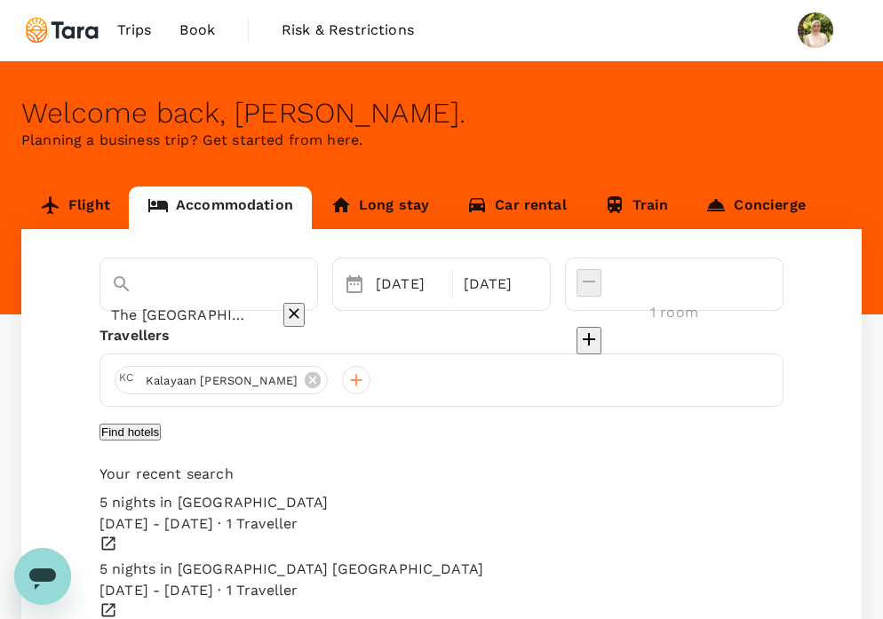
click at [303, 305] on icon "Clear" at bounding box center [294, 314] width 18 height 18
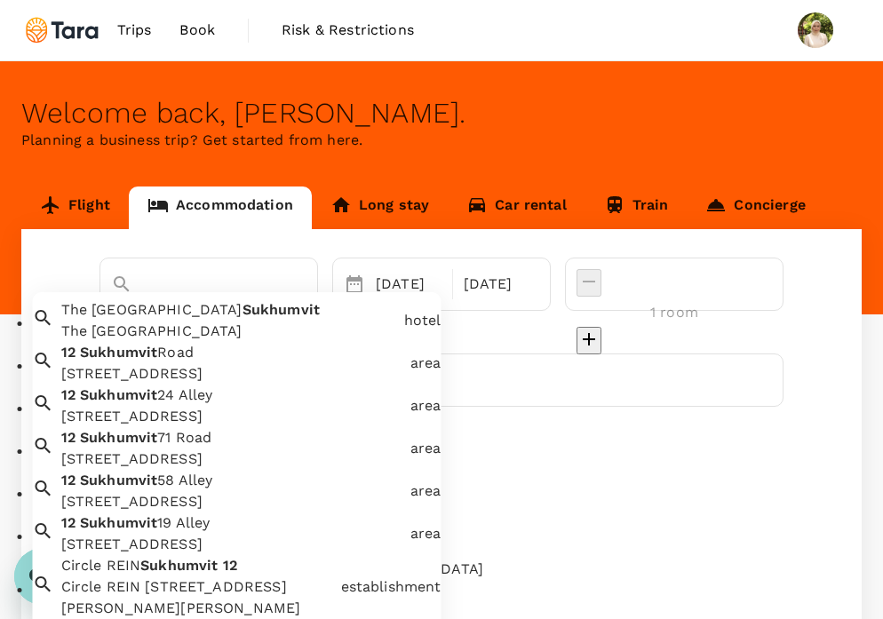
click at [275, 380] on div "[STREET_ADDRESS]" at bounding box center [228, 360] width 349 height 50
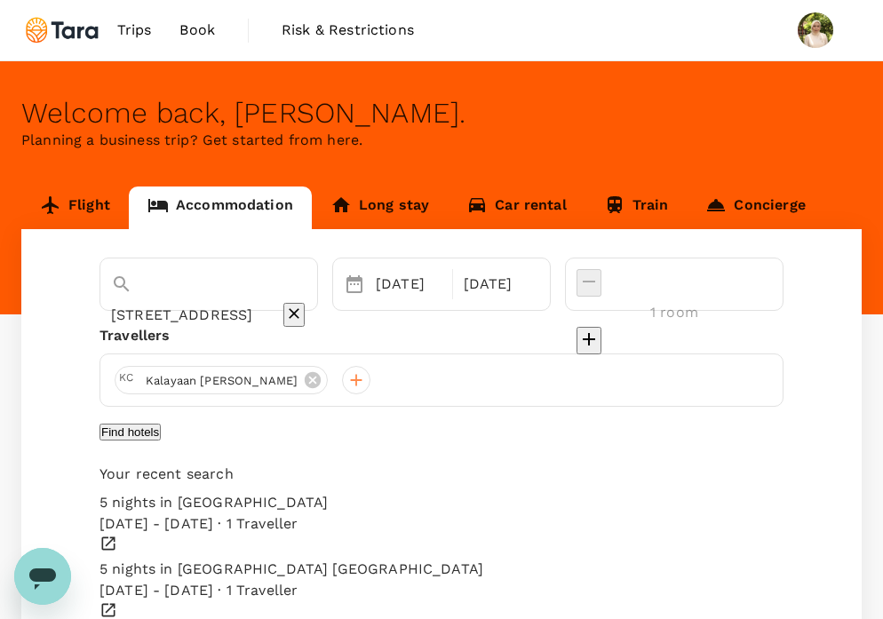
type input "[STREET_ADDRESS]"
click at [161, 441] on button "Find hotels" at bounding box center [130, 432] width 61 height 17
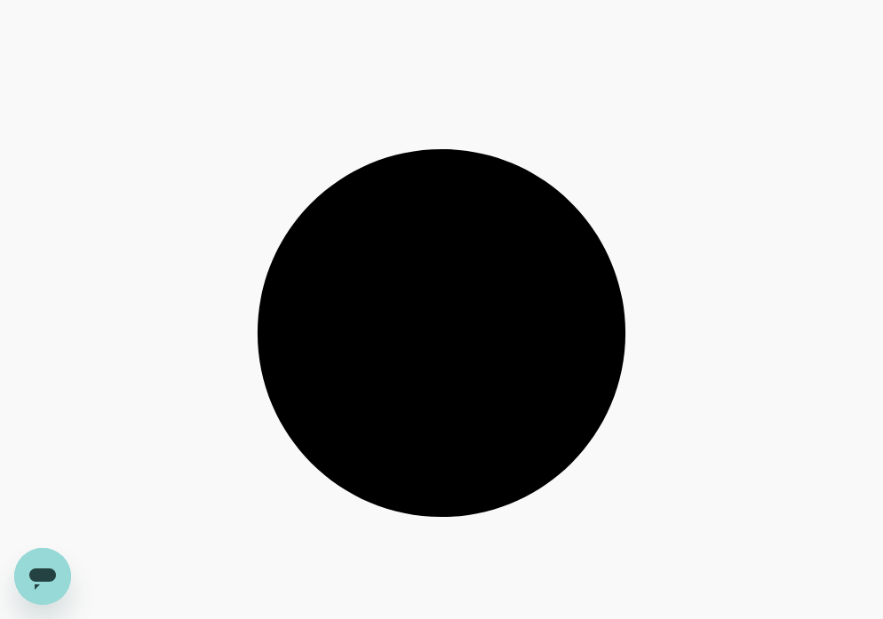
scroll to position [2777, 0]
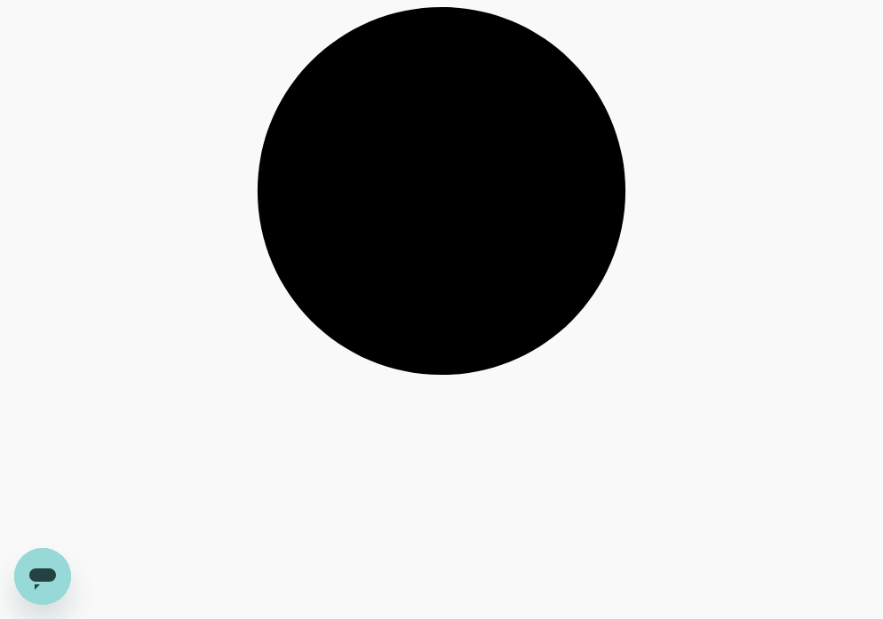
type input "499.82"
type input "17.82"
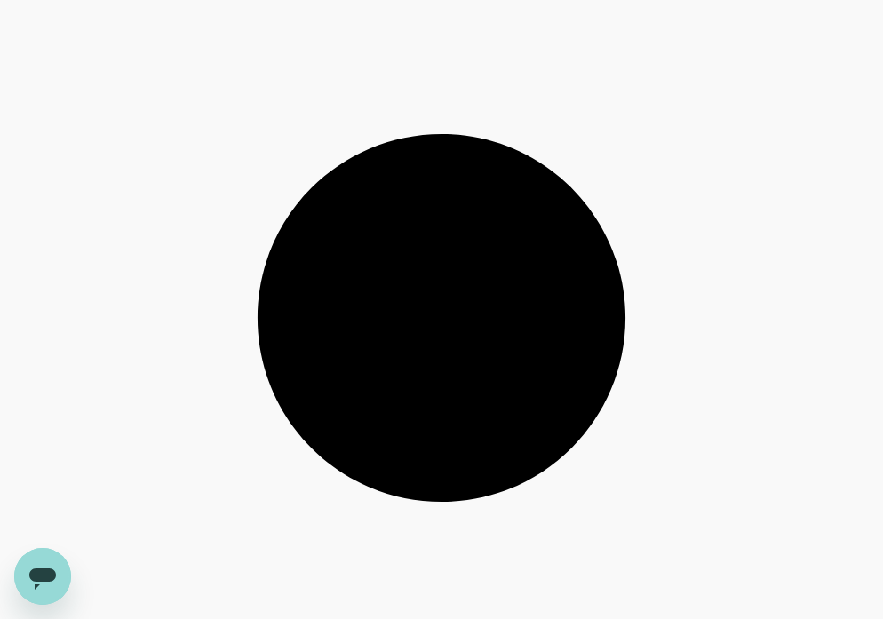
scroll to position [6289, 0]
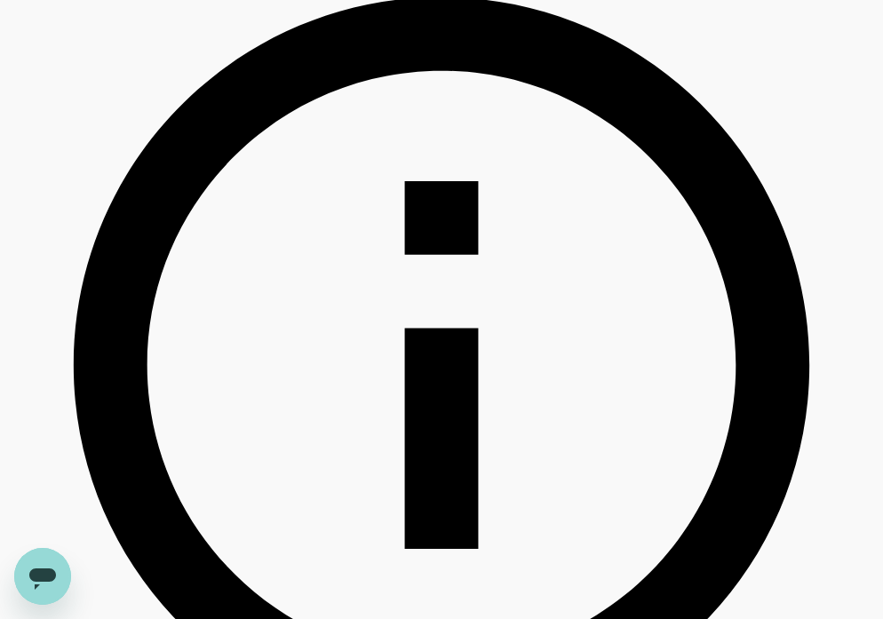
scroll to position [0, 0]
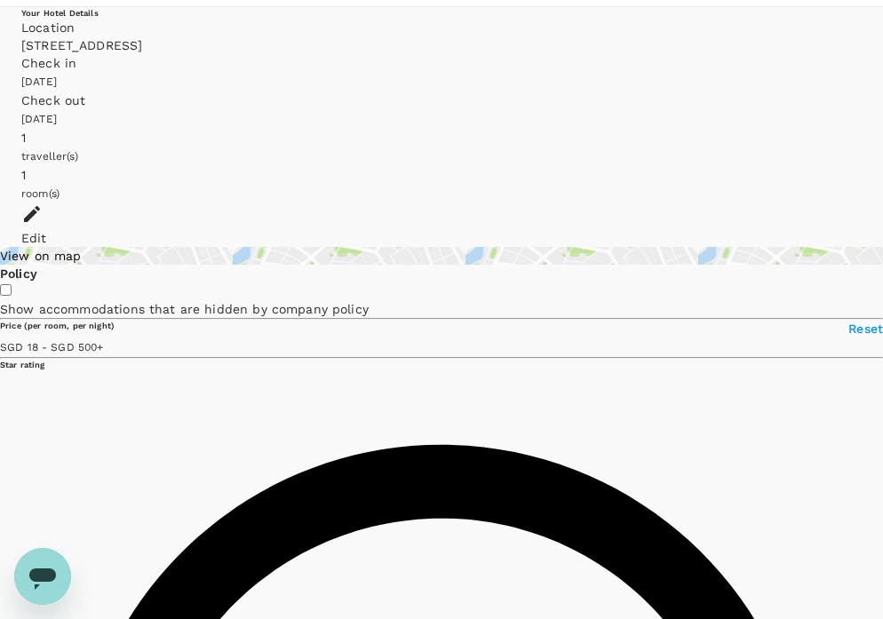
scroll to position [12, 0]
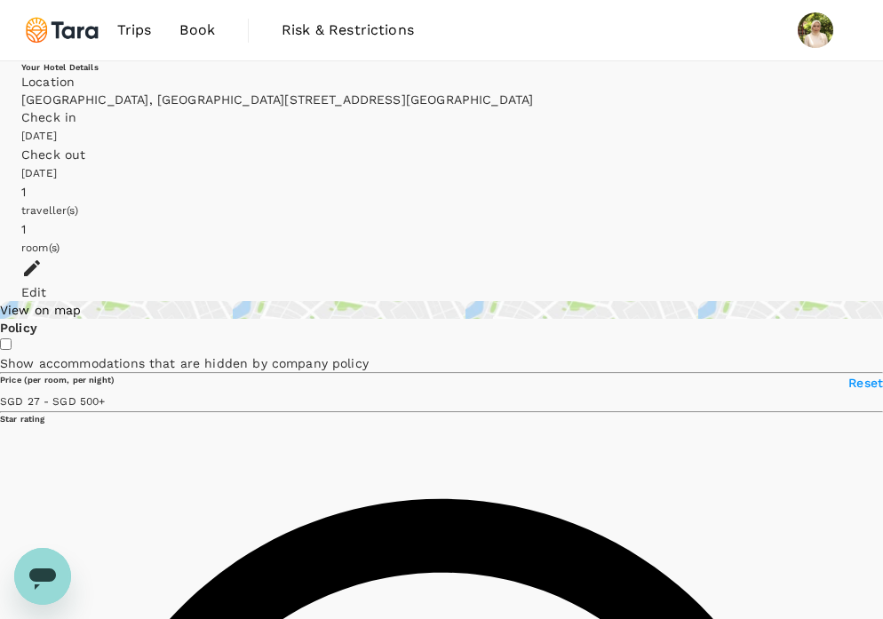
scroll to position [73, 0]
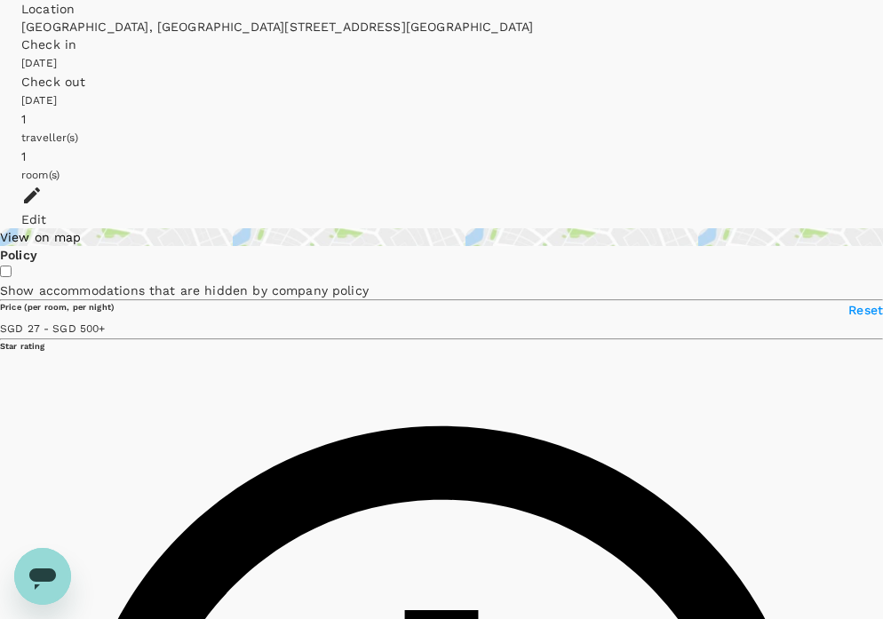
type input "499.97"
click at [12, 266] on input "checkbox" at bounding box center [6, 272] width 12 height 12
checkbox input "true"
type input "499.97"
type input "26.82"
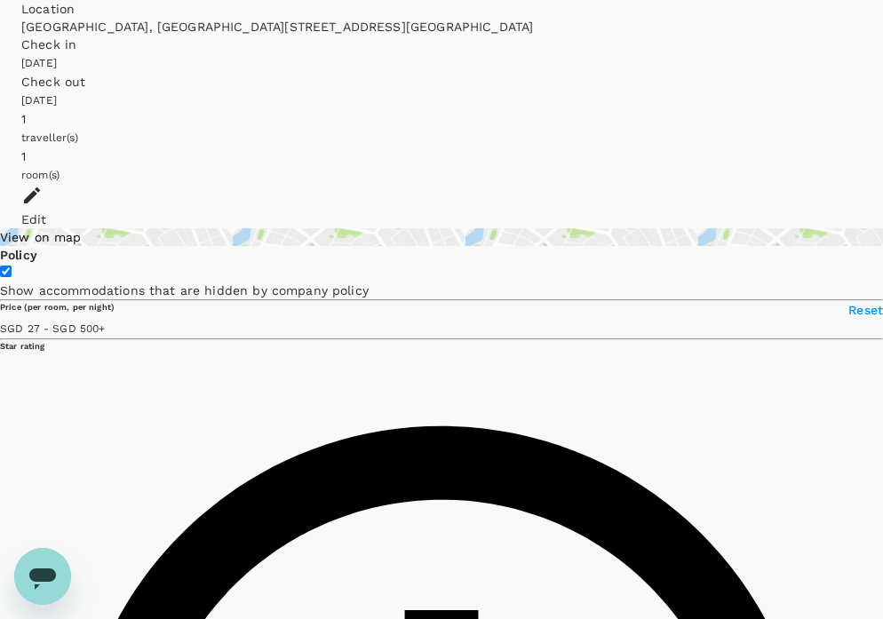
type input "499.82"
type input "17.82"
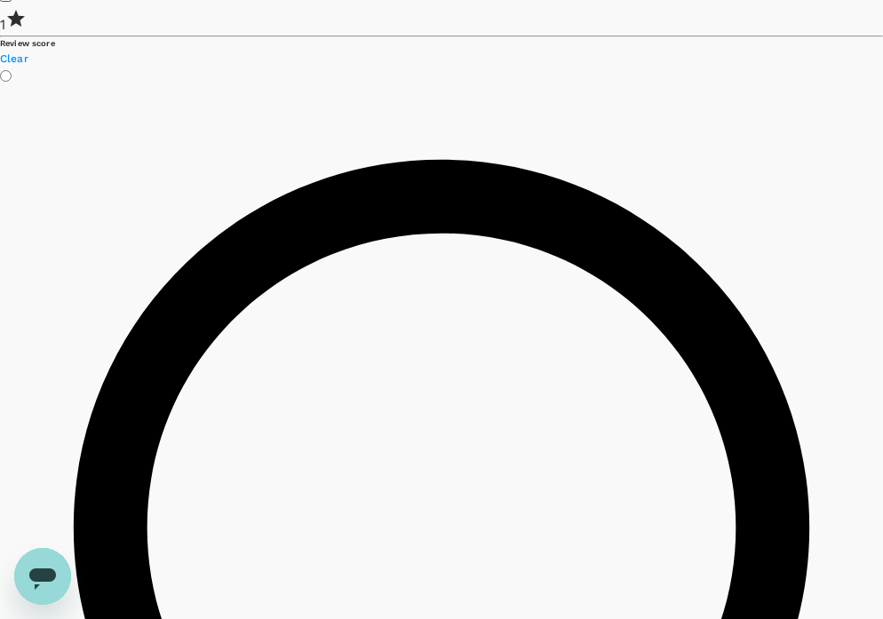
scroll to position [0, 0]
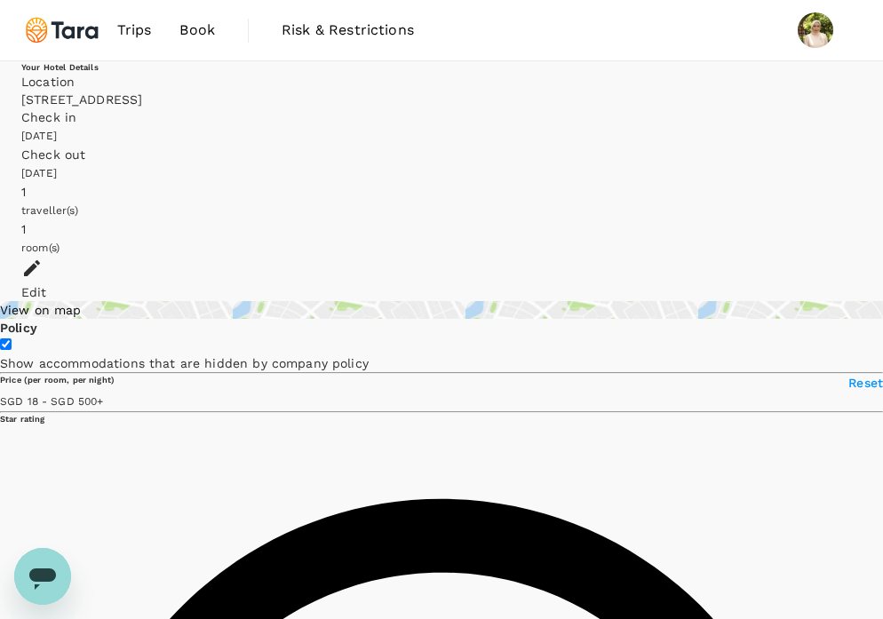
type input "499.82"
click at [801, 258] on div "Edit" at bounding box center [441, 280] width 840 height 44
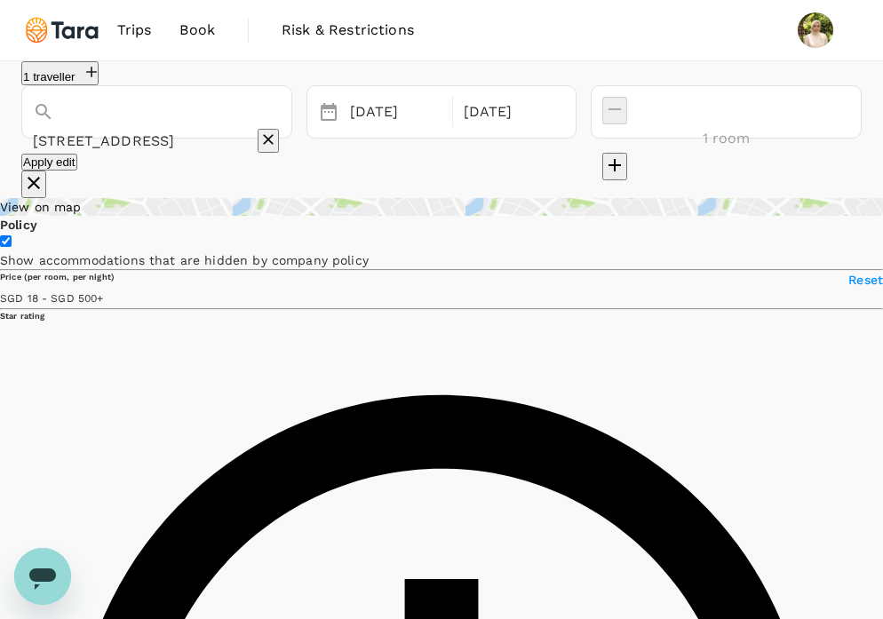
type input "[STREET_ADDRESS]"
click at [100, 81] on icon "button" at bounding box center [92, 72] width 18 height 18
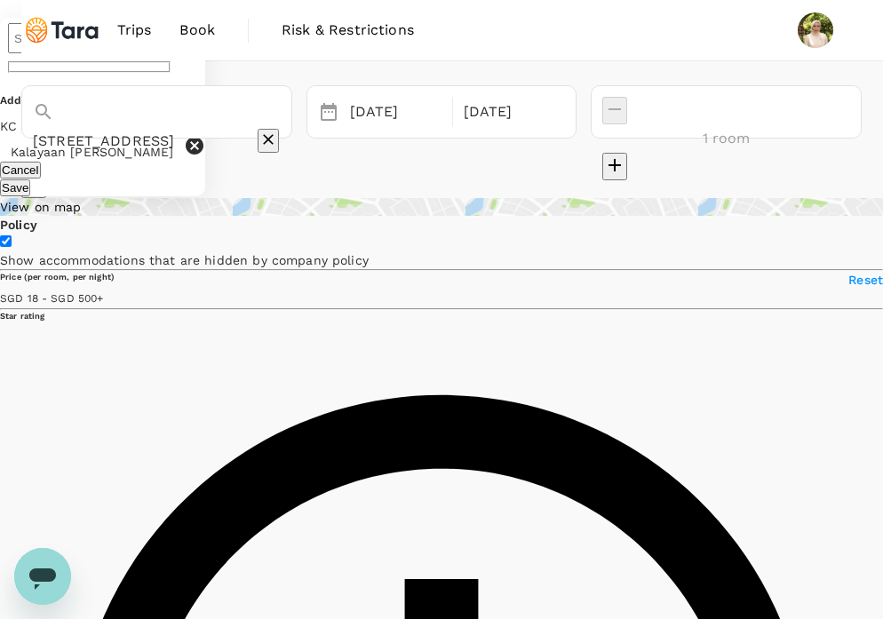
click at [147, 89] on div "1 traveller ​ Added traveller KC Kalayaan [PERSON_NAME] Save [STREET_ADDRESS] […" at bounding box center [441, 129] width 840 height 137
